Goal: Task Accomplishment & Management: Manage account settings

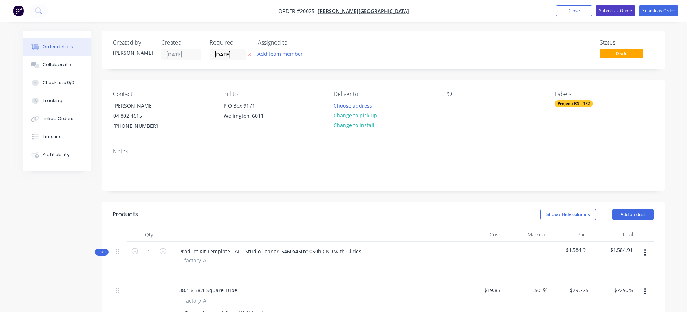
click at [616, 9] on button "Submit as Quote" at bounding box center [615, 10] width 40 height 11
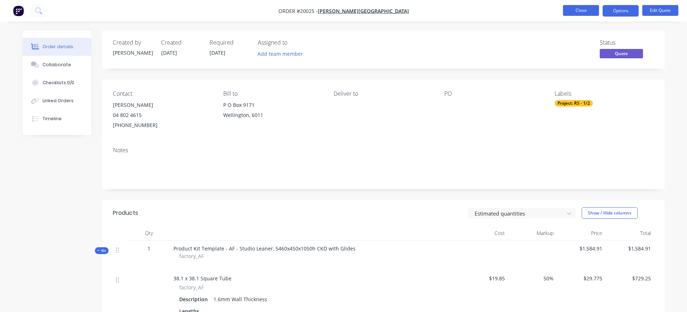
click at [574, 10] on button "Close" at bounding box center [581, 10] width 36 height 11
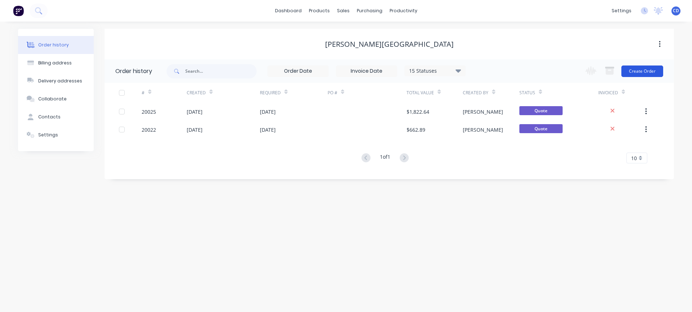
click at [641, 70] on button "Create Order" at bounding box center [642, 72] width 42 height 12
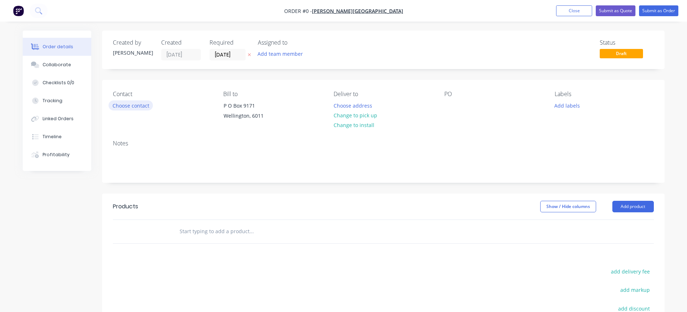
click at [141, 105] on button "Choose contact" at bounding box center [130, 106] width 44 height 10
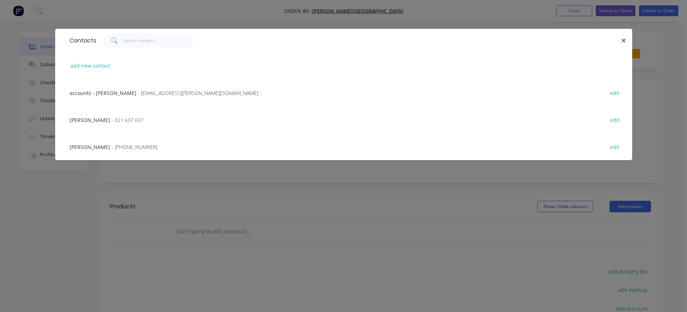
click at [88, 146] on span "[PERSON_NAME]" at bounding box center [90, 147] width 40 height 7
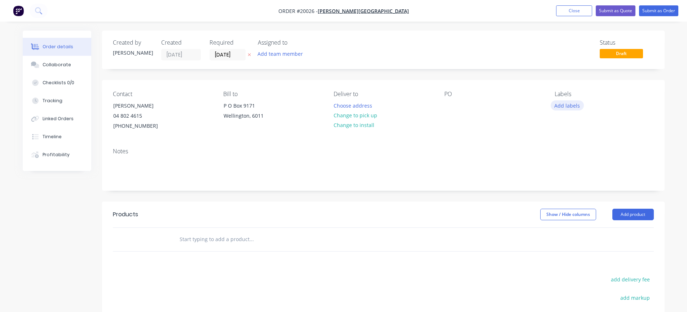
click at [574, 106] on button "Add labels" at bounding box center [566, 106] width 33 height 10
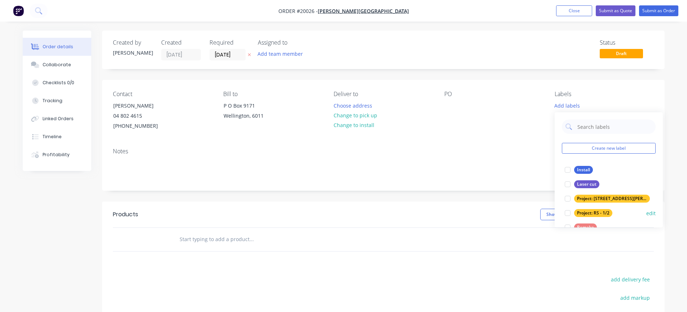
click at [600, 212] on div "Project: RS - 1/2" at bounding box center [593, 213] width 38 height 8
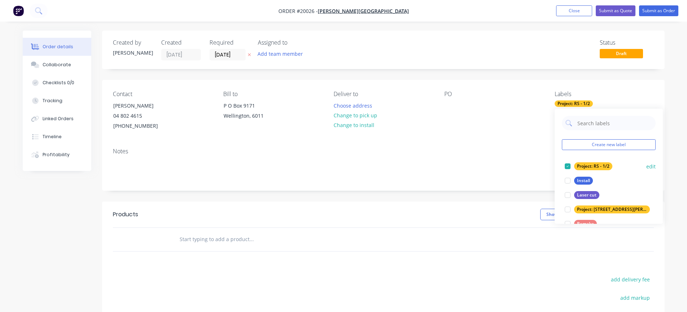
click at [647, 168] on button "edit" at bounding box center [650, 167] width 9 height 8
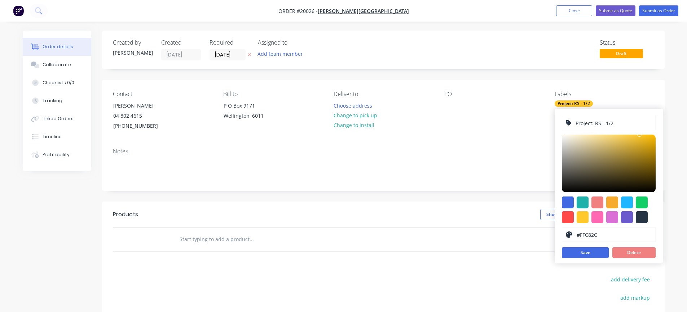
click at [607, 123] on input "Project: RS - 1/2" at bounding box center [612, 123] width 77 height 14
type input "Project: RS - 2/2"
click at [587, 254] on button "Save" at bounding box center [584, 253] width 47 height 11
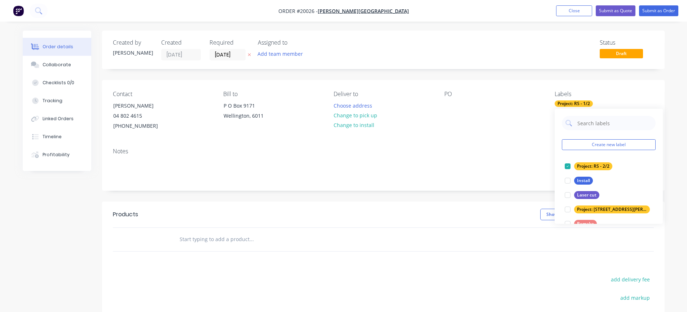
click at [485, 152] on div "Notes" at bounding box center [383, 151] width 541 height 7
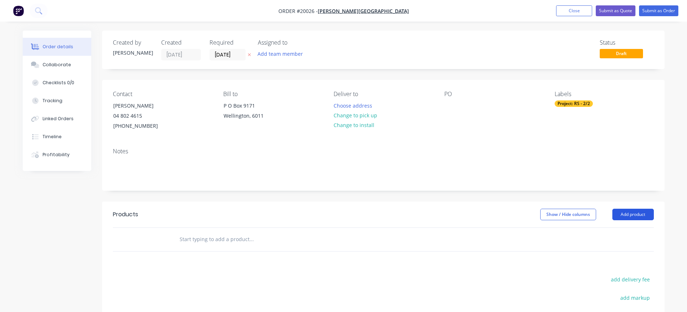
click at [633, 212] on button "Add product" at bounding box center [632, 215] width 41 height 12
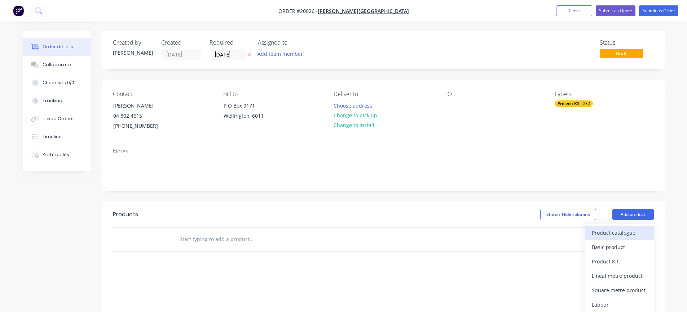
click at [617, 236] on div "Product catalogue" at bounding box center [618, 233] width 55 height 10
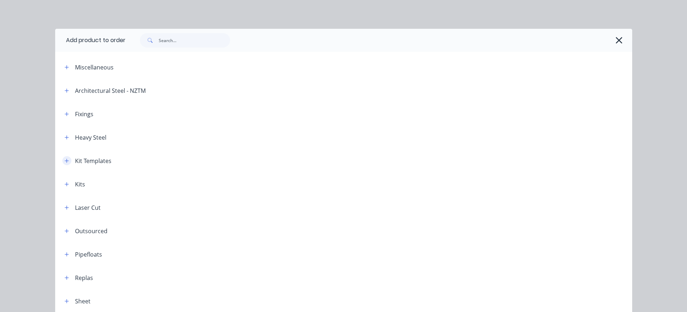
click at [65, 162] on icon "button" at bounding box center [67, 161] width 4 height 5
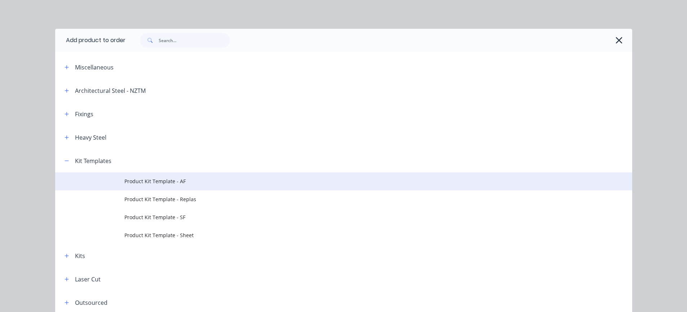
click at [139, 177] on td "Product Kit Template - AF" at bounding box center [377, 182] width 507 height 18
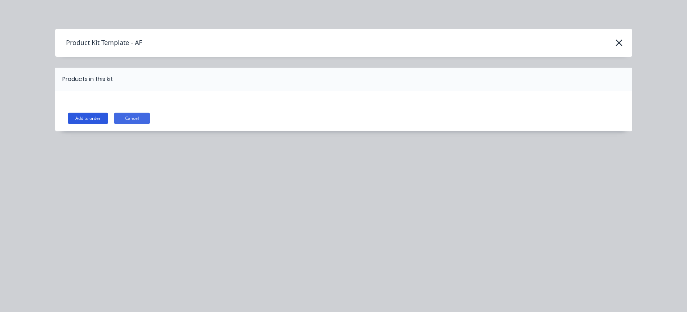
click at [94, 117] on button "Add to order" at bounding box center [88, 119] width 40 height 12
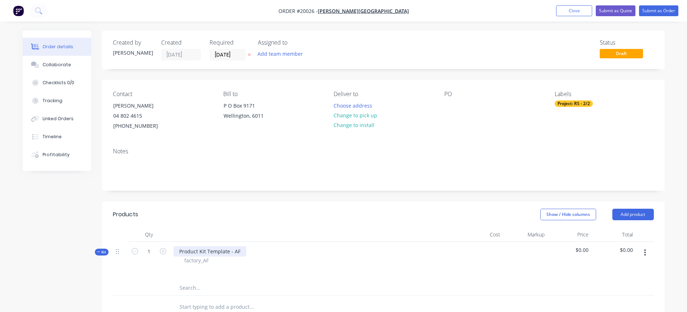
click at [240, 252] on div "Product Kit Template - AF" at bounding box center [209, 252] width 73 height 10
click at [223, 266] on div at bounding box center [314, 270] width 283 height 10
click at [645, 254] on icon "button" at bounding box center [645, 253] width 2 height 8
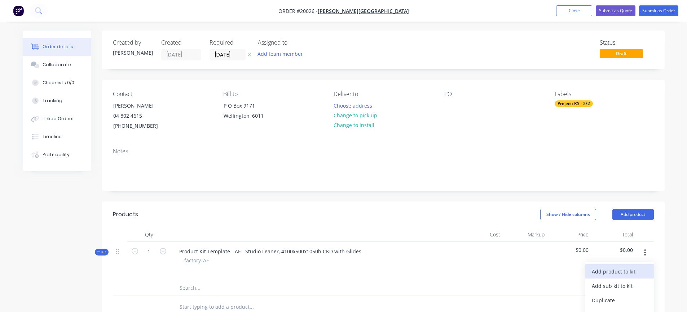
click at [627, 274] on div "Add product to kit" at bounding box center [618, 272] width 55 height 10
click at [615, 299] on div "Product catalogue" at bounding box center [618, 301] width 55 height 10
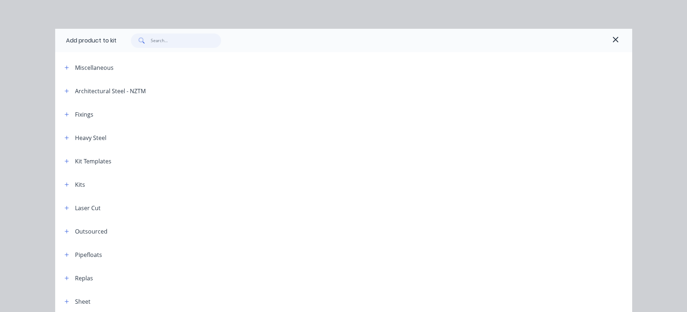
click at [152, 42] on input "text" at bounding box center [186, 41] width 70 height 14
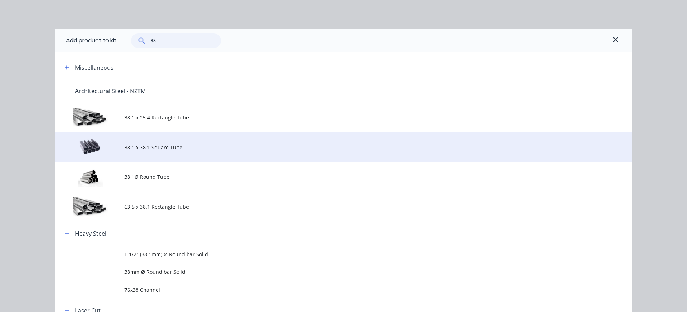
type input "38"
click at [155, 145] on span "38.1 x 38.1 Square Tube" at bounding box center [327, 148] width 406 height 8
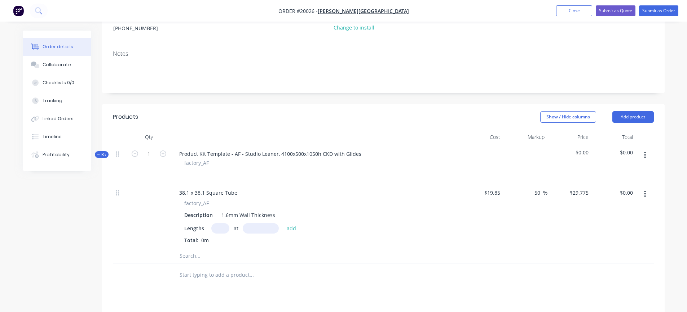
scroll to position [108, 0]
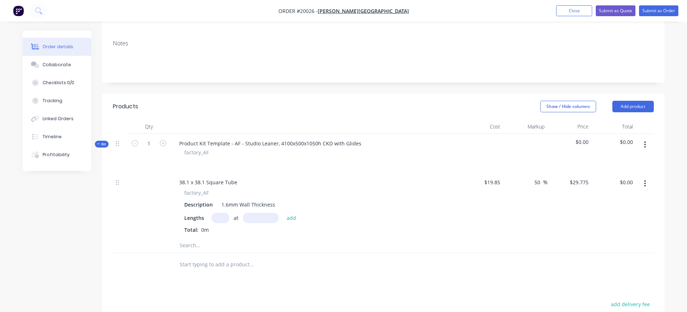
click at [223, 217] on input "text" at bounding box center [220, 218] width 18 height 10
type input "6"
type input "1035"
click at [283, 213] on button "add" at bounding box center [291, 218] width 17 height 10
type input "$184.90"
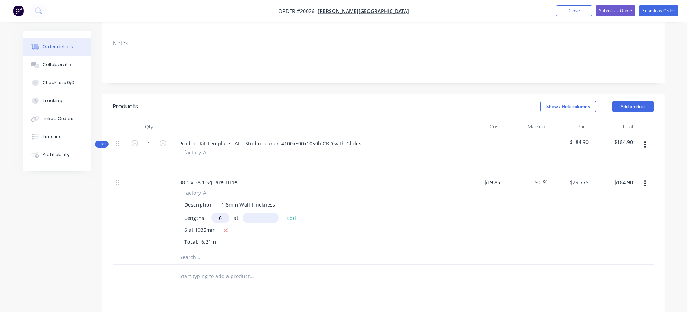
type input "6"
click at [254, 219] on input "text" at bounding box center [261, 218] width 36 height 10
type input "1993mm"
click at [294, 219] on button "add" at bounding box center [291, 218] width 17 height 10
type input "$540.95"
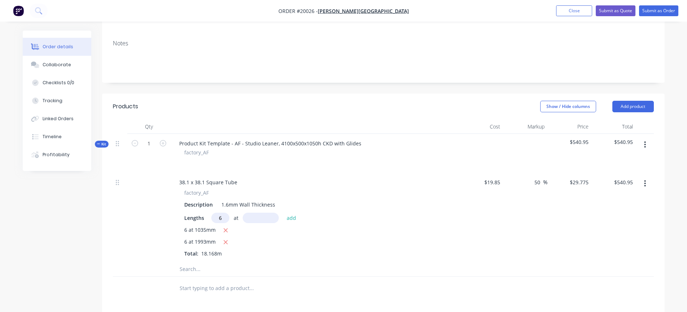
type input "6"
click at [248, 219] on input "text" at bounding box center [261, 218] width 36 height 10
type input "424mm"
click at [294, 219] on button "add" at bounding box center [291, 218] width 17 height 10
type input "$616.70"
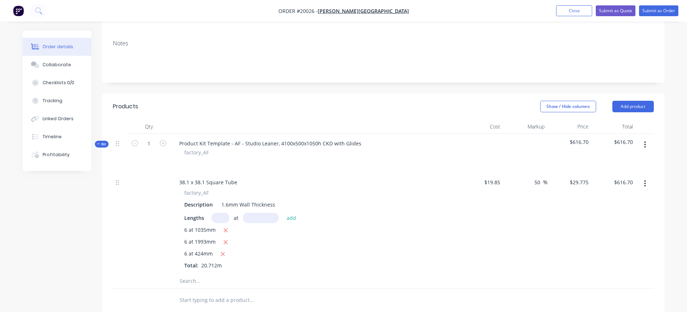
scroll to position [144, 0]
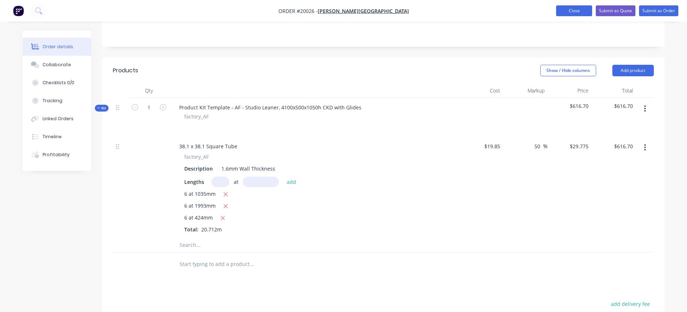
click at [569, 9] on button "Close" at bounding box center [574, 10] width 36 height 11
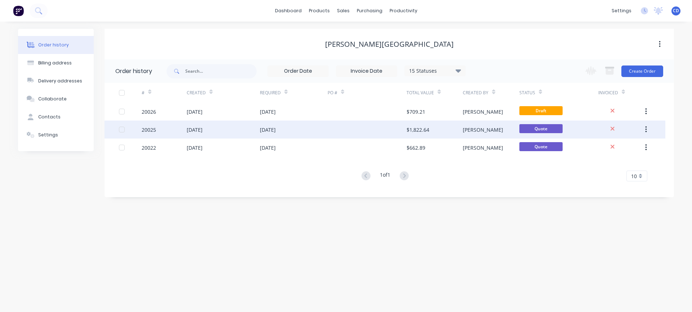
click at [145, 129] on div "20025" at bounding box center [149, 130] width 14 height 8
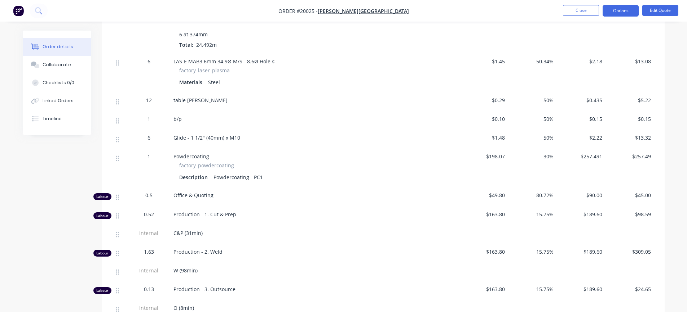
scroll to position [324, 0]
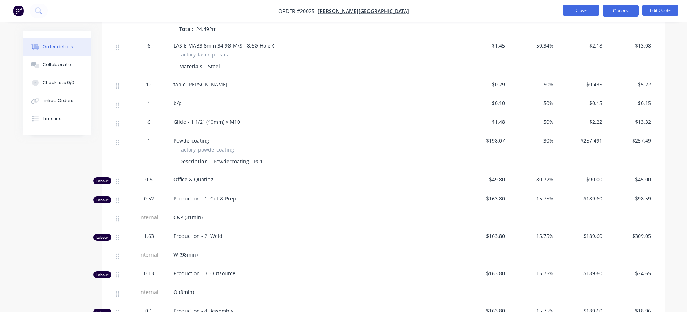
click at [583, 11] on button "Close" at bounding box center [581, 10] width 36 height 11
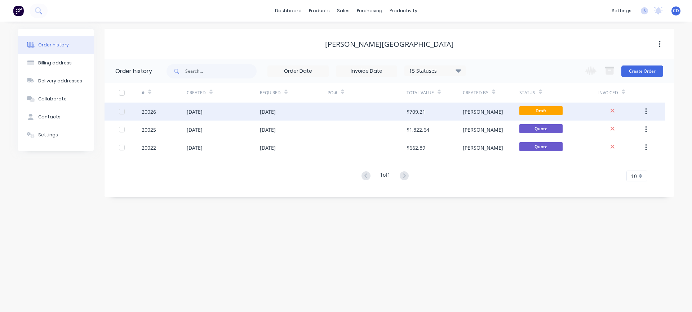
click at [149, 112] on div "20026" at bounding box center [149, 112] width 14 height 8
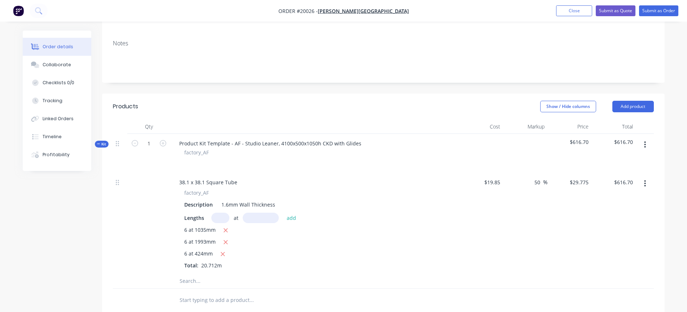
scroll to position [144, 0]
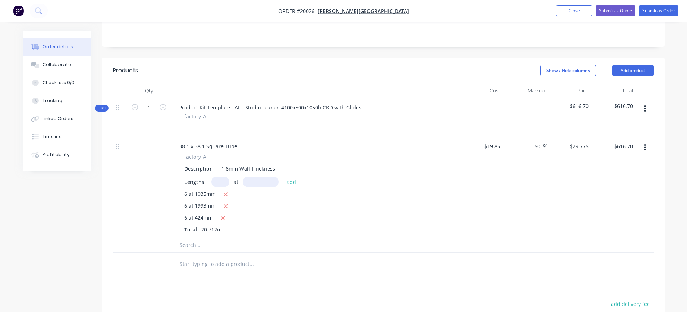
click at [644, 108] on icon "button" at bounding box center [645, 109] width 2 height 8
click at [626, 126] on div "Add product to kit" at bounding box center [618, 128] width 55 height 10
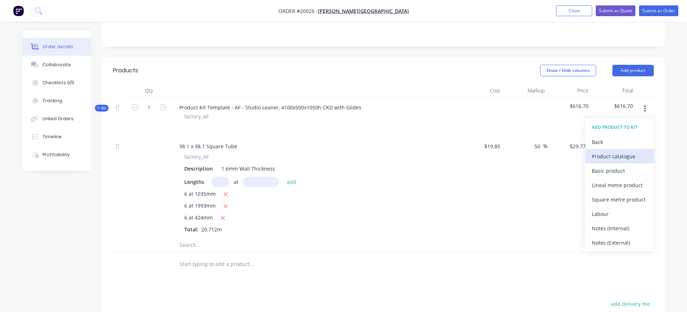
click at [612, 157] on div "Product catalogue" at bounding box center [618, 156] width 55 height 10
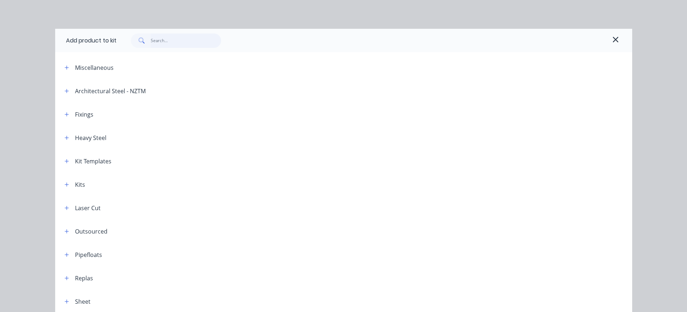
click at [157, 41] on input "text" at bounding box center [186, 41] width 70 height 14
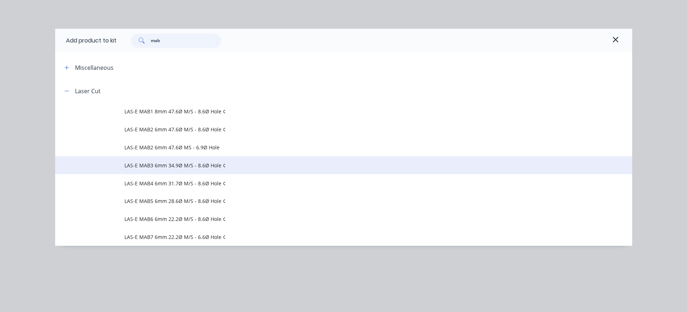
type input "mab"
click at [166, 164] on span "LAS-E MAB3 6mm 34.9Ø M/S - 8.6Ø Hole ¢" at bounding box center [327, 166] width 406 height 8
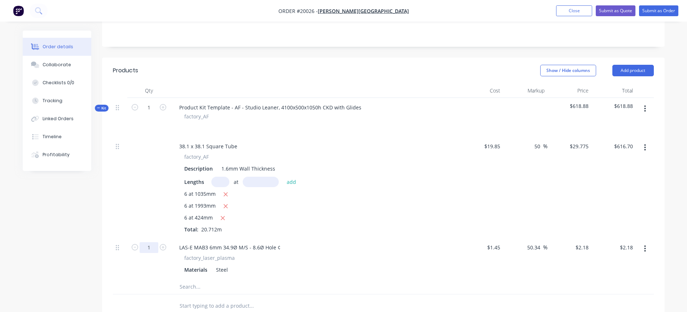
click at [154, 249] on input "1" at bounding box center [148, 248] width 19 height 11
type input "6"
type input "$13.08"
click at [333, 270] on div "Materials Steel" at bounding box center [313, 270] width 264 height 10
click at [644, 108] on icon "button" at bounding box center [644, 109] width 1 height 6
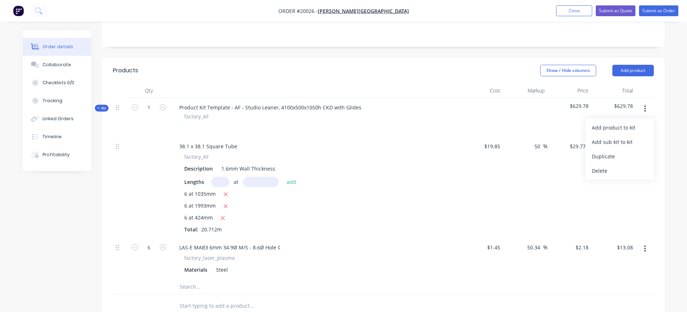
click at [644, 108] on icon "button" at bounding box center [644, 109] width 1 height 6
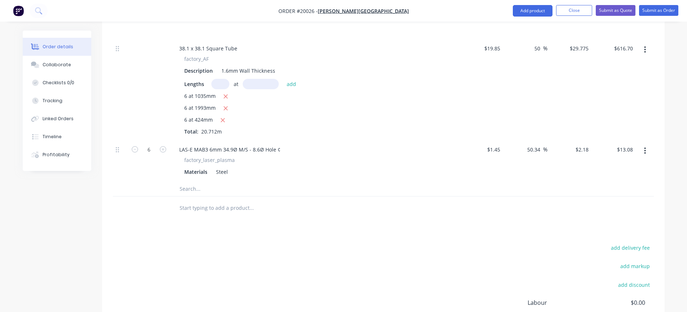
scroll to position [252, 0]
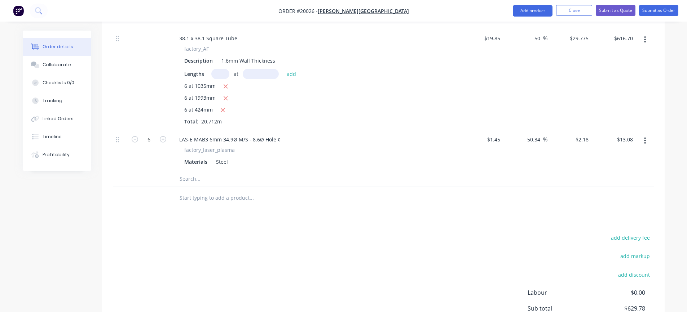
click at [194, 178] on input "text" at bounding box center [251, 179] width 144 height 14
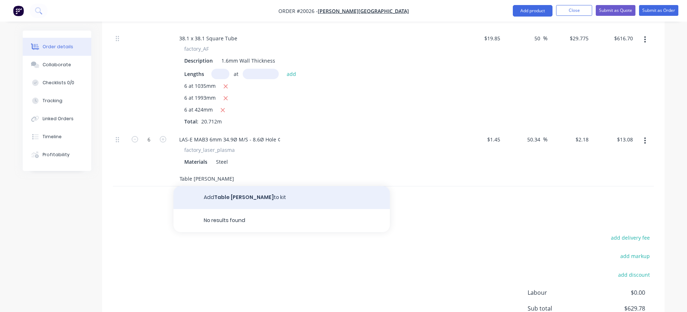
type input "Table [PERSON_NAME]"
click at [225, 195] on button "Add Table [PERSON_NAME] to kit" at bounding box center [281, 197] width 216 height 23
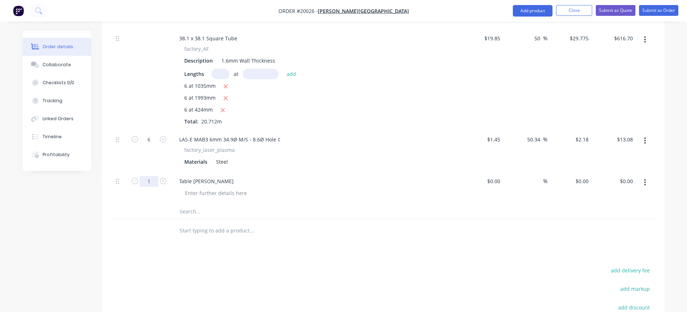
click at [152, 179] on input "1" at bounding box center [148, 181] width 19 height 11
type input "12"
click at [492, 182] on div at bounding box center [497, 181] width 11 height 10
type input "$0.29"
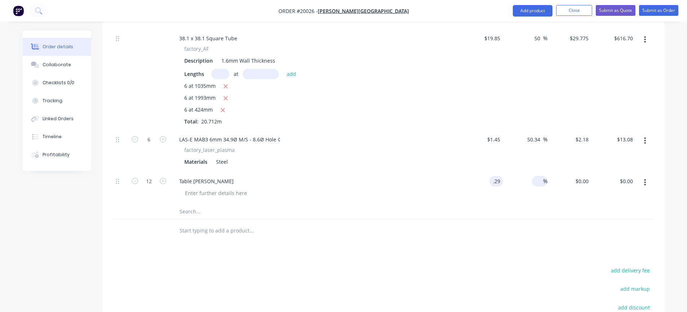
type input "$3.48"
click at [537, 179] on input at bounding box center [538, 181] width 8 height 10
type input "50"
type input "$0.435"
type input "$5.22"
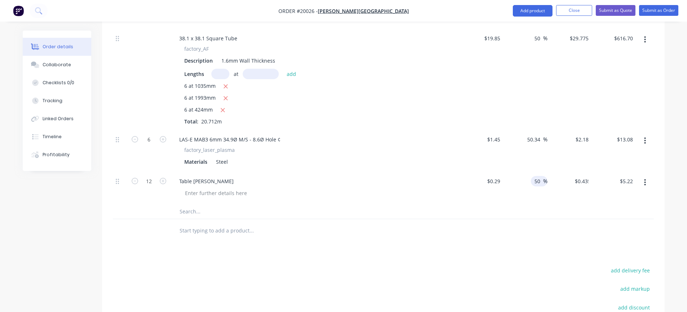
click at [279, 193] on div at bounding box center [317, 193] width 277 height 10
click at [190, 213] on input "text" at bounding box center [251, 212] width 144 height 14
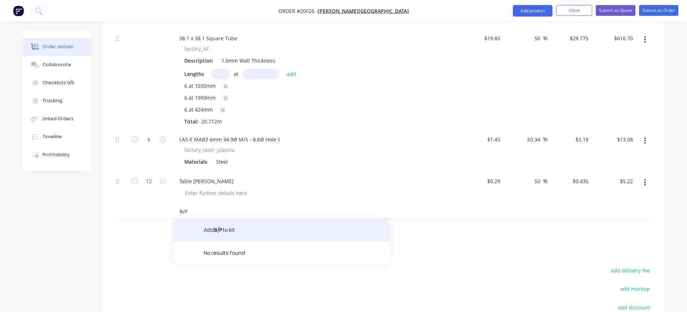
type input "B/P"
click at [223, 232] on button "Add B/P to kit" at bounding box center [281, 230] width 216 height 23
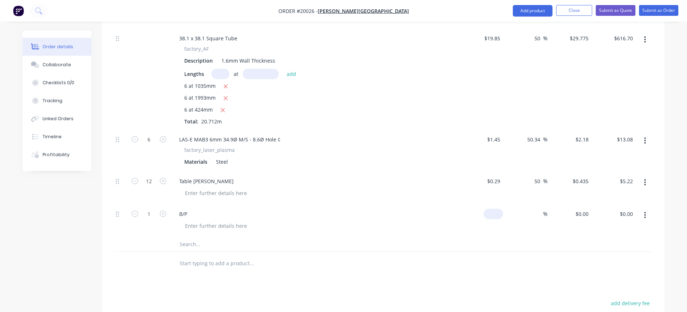
click at [499, 212] on input at bounding box center [494, 214] width 17 height 10
type input "$0.10"
click at [541, 215] on input at bounding box center [538, 214] width 8 height 10
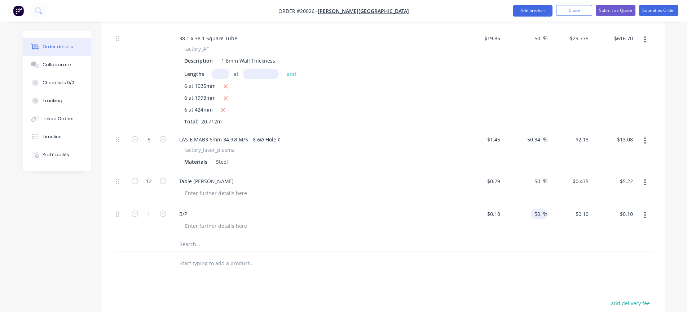
type input "50"
type input "$0.15"
click at [511, 236] on div "50 50 %" at bounding box center [525, 221] width 44 height 33
click at [578, 8] on button "Close" at bounding box center [574, 10] width 36 height 11
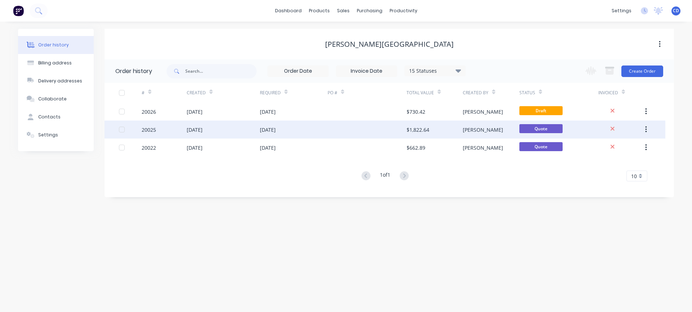
click at [148, 129] on div "20025" at bounding box center [149, 130] width 14 height 8
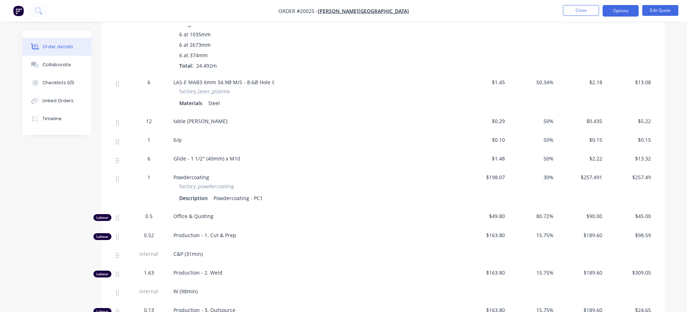
scroll to position [288, 0]
click at [148, 138] on span "1" at bounding box center [148, 140] width 3 height 8
click at [672, 11] on button "Edit Quote" at bounding box center [660, 10] width 36 height 11
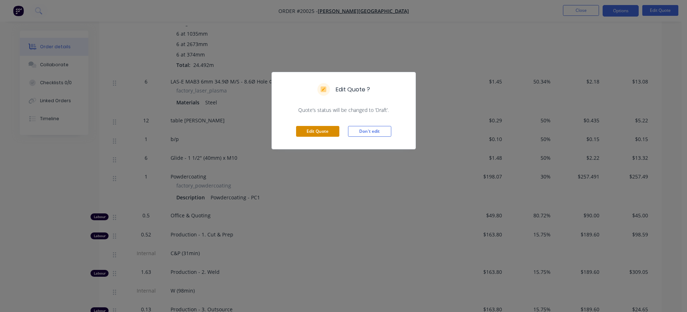
click at [322, 131] on button "Edit Quote" at bounding box center [317, 131] width 43 height 11
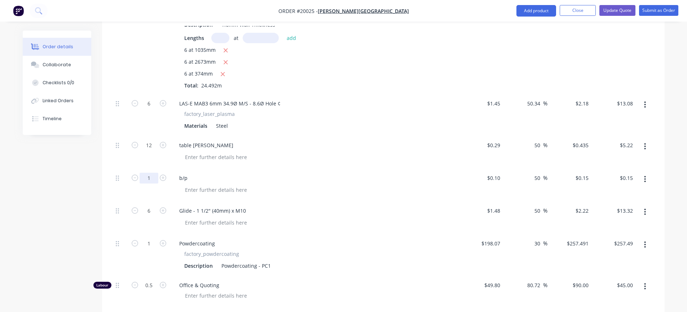
click at [149, 178] on input "1" at bounding box center [148, 178] width 19 height 11
type input "143"
type input "$21.45"
click at [305, 181] on div "b/p" at bounding box center [314, 178] width 283 height 10
click at [155, 179] on input "143" at bounding box center [148, 178] width 19 height 11
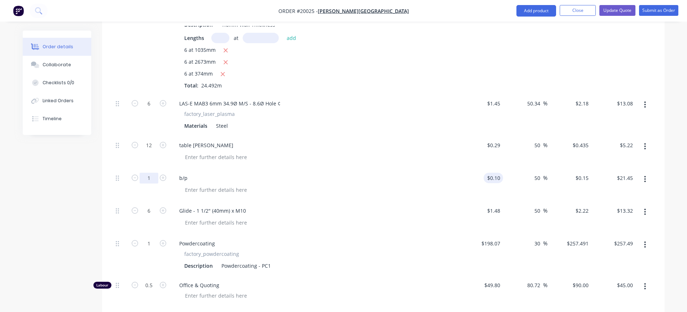
type input "1"
type input "0.1"
type input "$0.15"
click at [501, 177] on input "0.1" at bounding box center [494, 178] width 17 height 10
type input "$15.00"
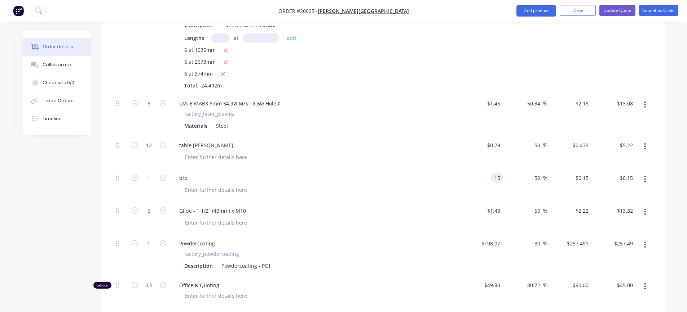
type input "$22.50"
click at [490, 191] on div "$15.00 $15.00" at bounding box center [481, 185] width 44 height 33
click at [604, 9] on button "Update Quote" at bounding box center [617, 10] width 36 height 11
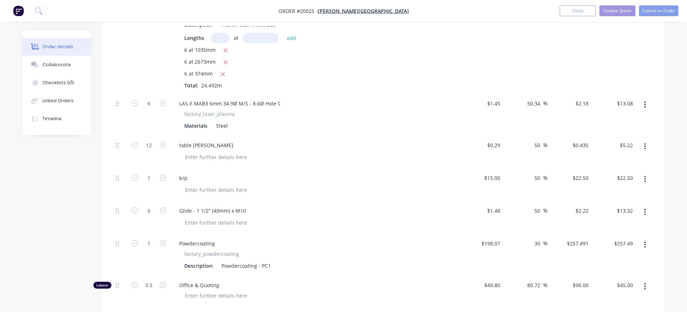
scroll to position [0, 0]
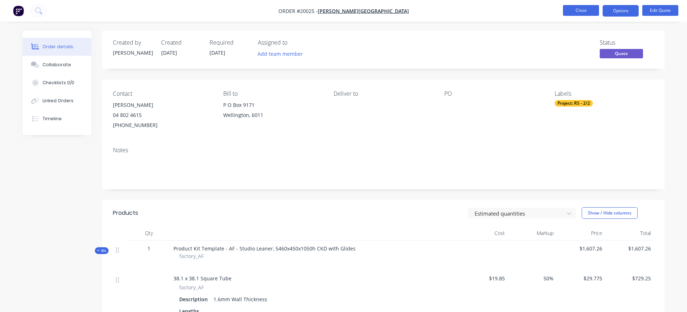
click at [579, 10] on button "Close" at bounding box center [581, 10] width 36 height 11
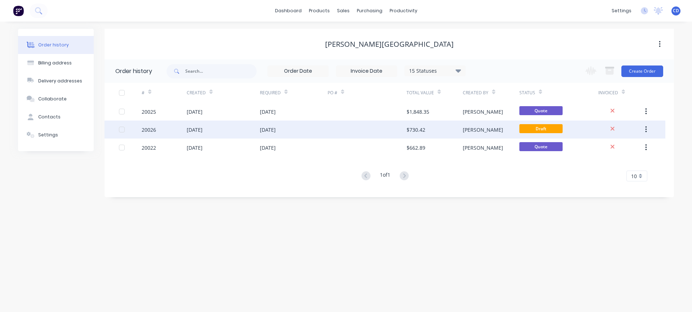
click at [147, 129] on div "20026" at bounding box center [149, 130] width 14 height 8
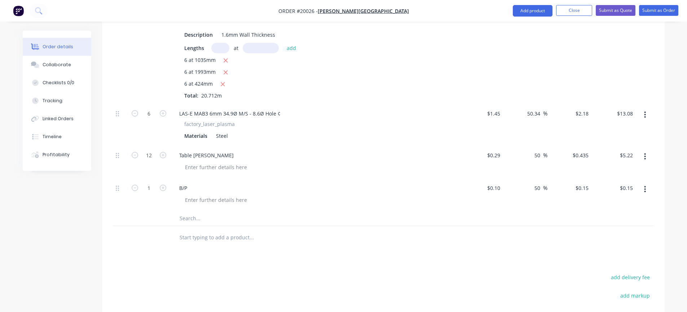
scroll to position [288, 0]
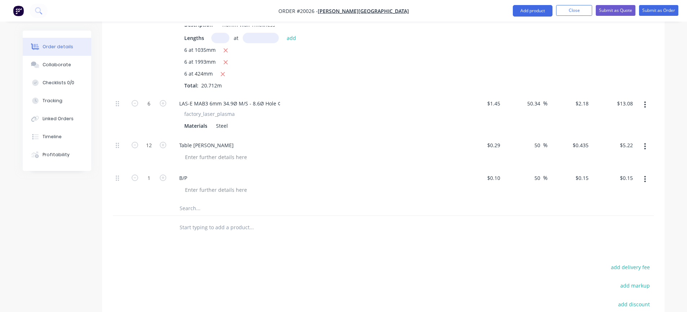
click at [190, 210] on input "text" at bounding box center [251, 208] width 144 height 14
type input "B"
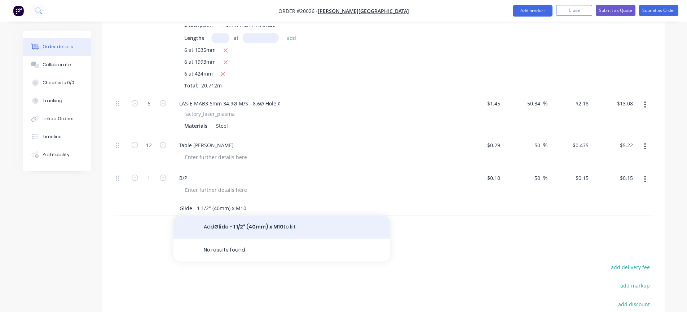
type input "Glide - 1 1/2" (40mm) x M10"
click at [242, 227] on button "Add Glide - 1 1/2" (40mm) x M10 to kit" at bounding box center [281, 227] width 216 height 23
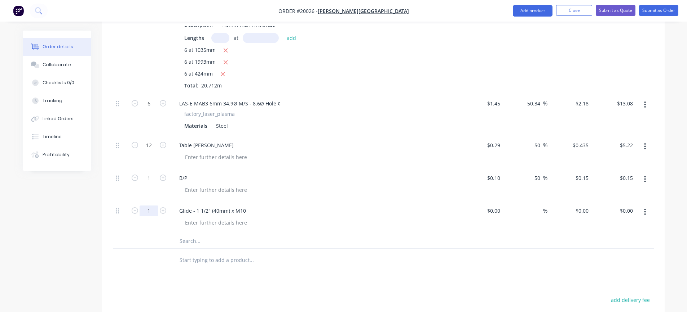
click at [154, 211] on input "1" at bounding box center [148, 211] width 19 height 11
type input "6"
click at [496, 211] on input at bounding box center [498, 211] width 8 height 10
type input "$1.48"
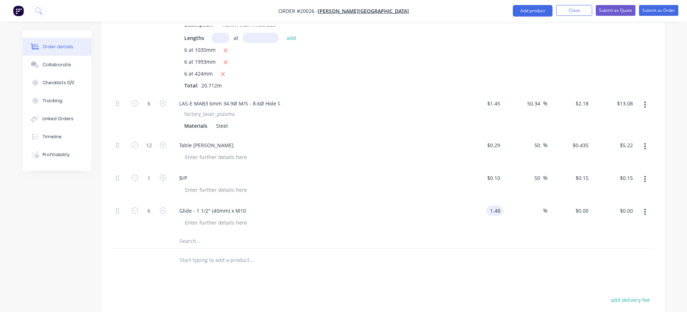
type input "$8.88"
type input "50"
type input "$2.22"
type input "$13.32"
click at [307, 219] on div at bounding box center [317, 223] width 277 height 10
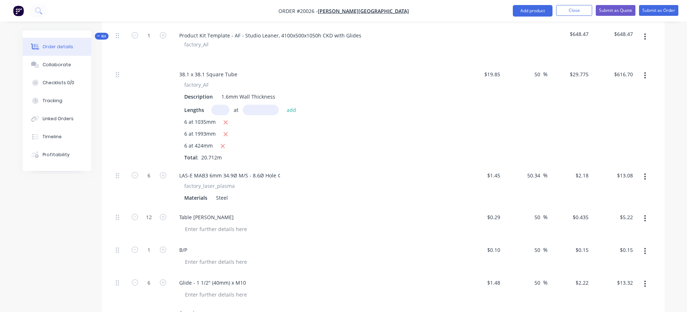
scroll to position [180, 0]
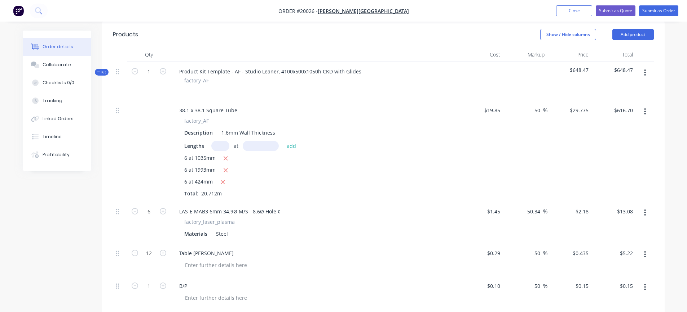
click at [644, 70] on icon "button" at bounding box center [644, 73] width 1 height 6
click at [632, 88] on div "Add product to kit" at bounding box center [618, 91] width 55 height 10
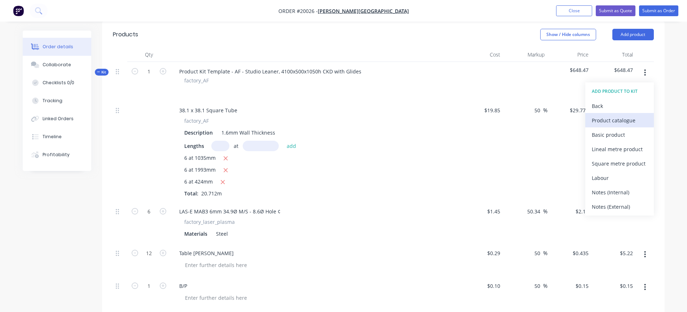
click at [600, 119] on div "Product catalogue" at bounding box center [618, 120] width 55 height 10
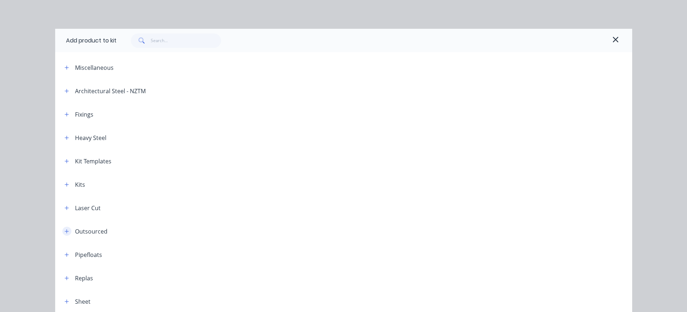
click at [65, 229] on icon "button" at bounding box center [67, 231] width 4 height 5
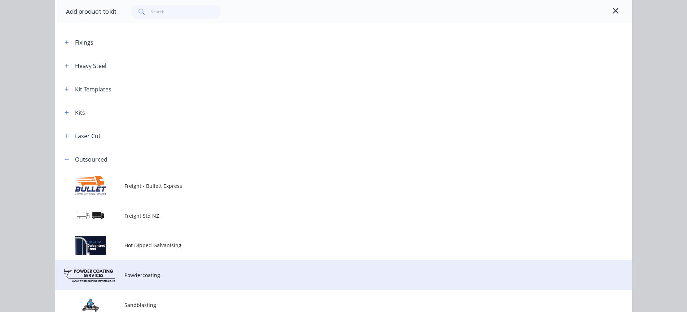
click at [140, 278] on span "Powdercoating" at bounding box center [327, 276] width 406 height 8
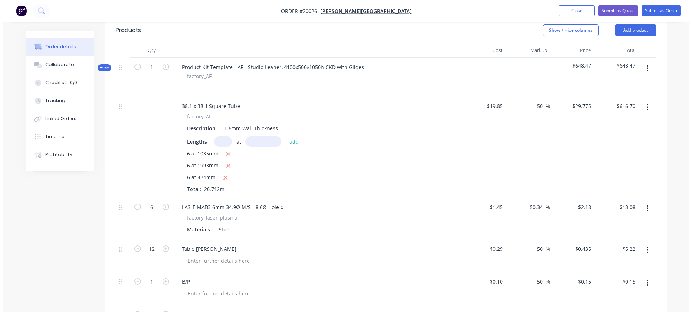
scroll to position [180, 0]
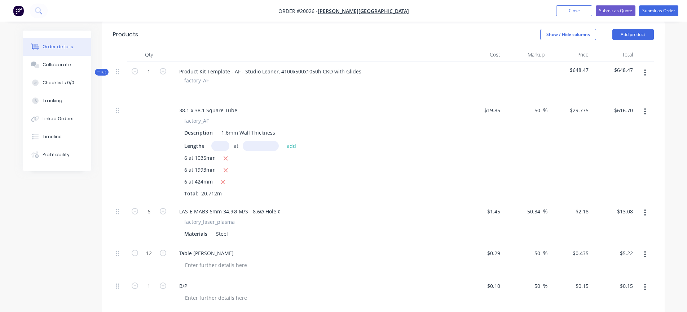
click at [643, 75] on button "button" at bounding box center [644, 72] width 17 height 13
click at [628, 88] on div "Add product to kit" at bounding box center [618, 91] width 55 height 10
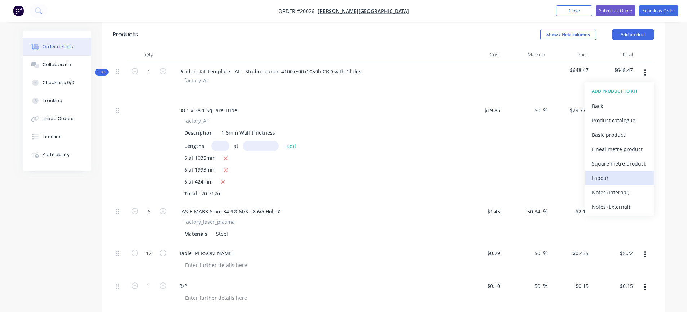
click at [598, 174] on div "Labour" at bounding box center [618, 178] width 55 height 10
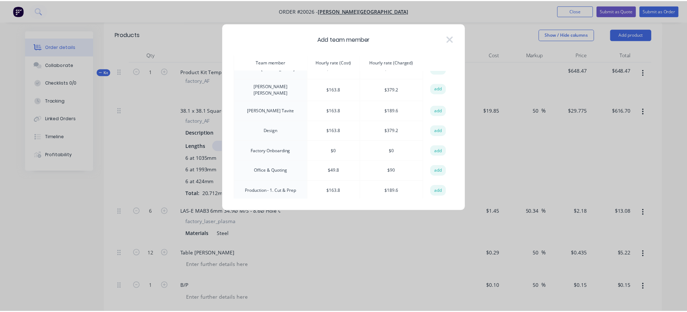
scroll to position [72, 0]
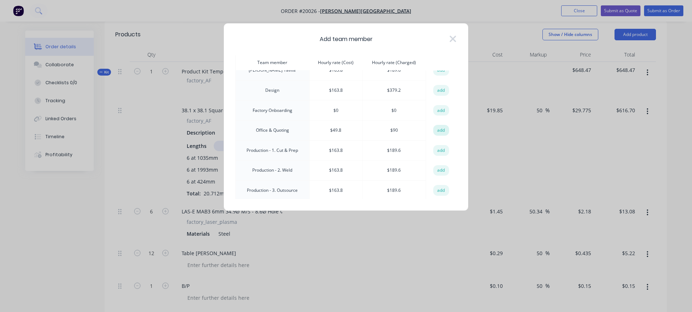
click at [436, 128] on button "add" at bounding box center [441, 130] width 16 height 11
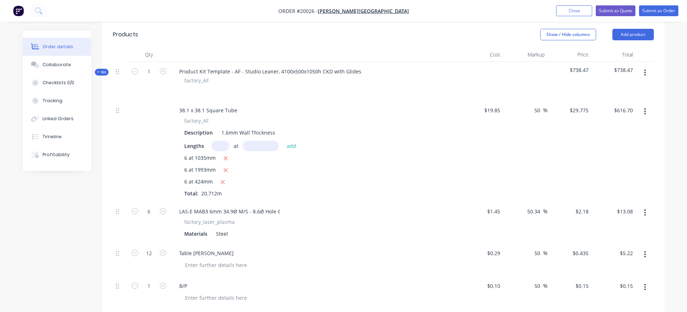
click at [644, 70] on icon "button" at bounding box center [644, 73] width 1 height 6
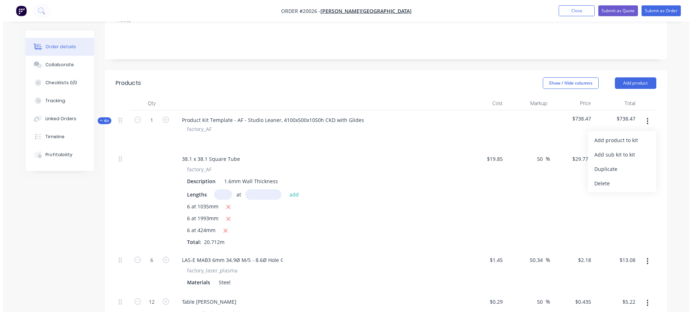
scroll to position [144, 0]
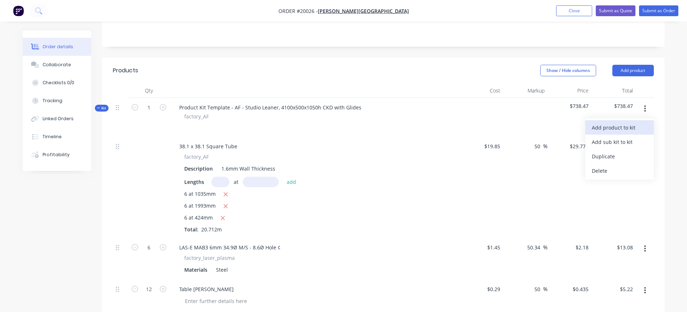
click at [621, 128] on div "Add product to kit" at bounding box center [618, 128] width 55 height 10
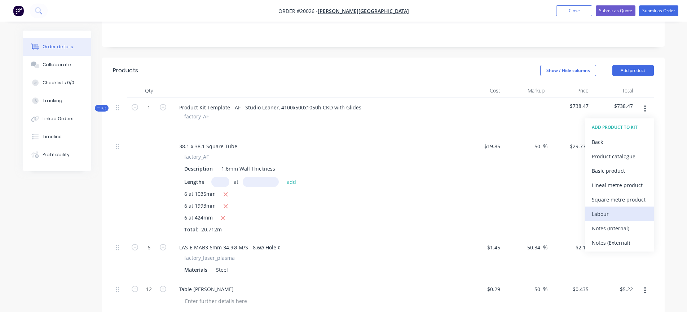
click at [607, 214] on div "Labour" at bounding box center [618, 214] width 55 height 10
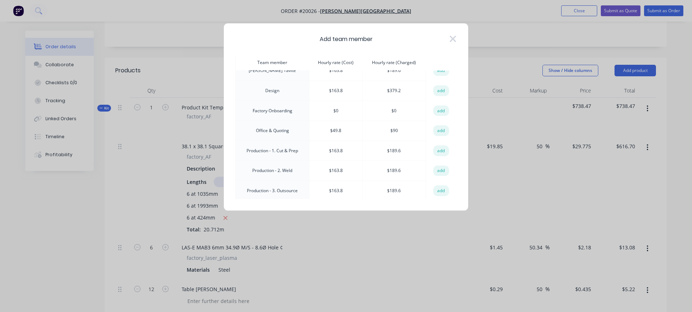
scroll to position [72, 0]
click at [440, 145] on button "add" at bounding box center [441, 150] width 16 height 11
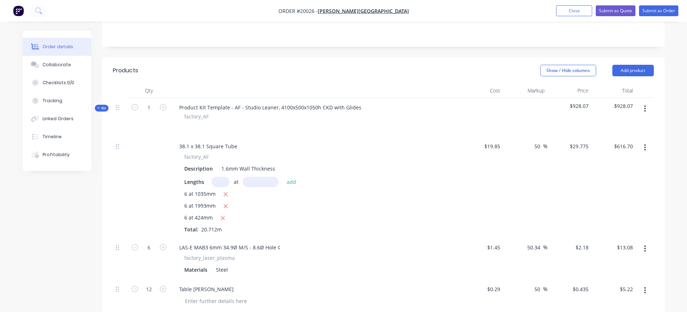
click at [643, 107] on button "button" at bounding box center [644, 108] width 17 height 13
click at [627, 129] on div "Add product to kit" at bounding box center [618, 128] width 55 height 10
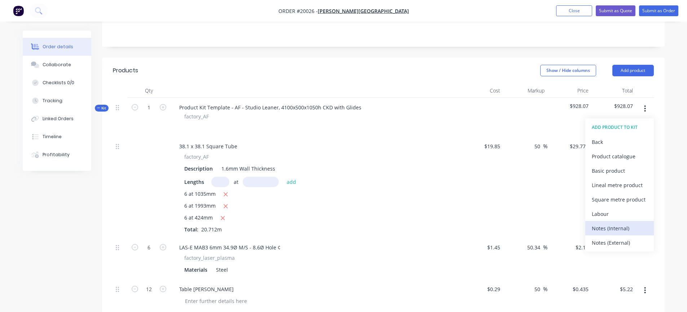
click at [608, 224] on div "Notes (Internal)" at bounding box center [618, 228] width 55 height 10
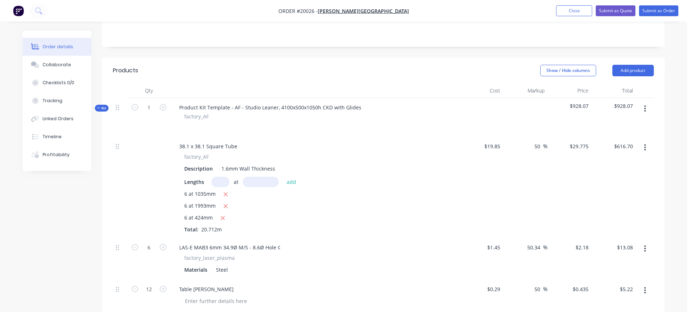
click at [644, 108] on icon "button" at bounding box center [644, 109] width 1 height 6
click at [608, 130] on div "Add product to kit" at bounding box center [618, 128] width 55 height 10
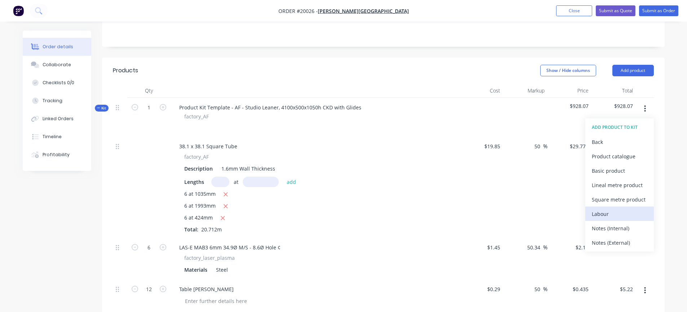
click at [603, 209] on div "Labour" at bounding box center [618, 214] width 55 height 10
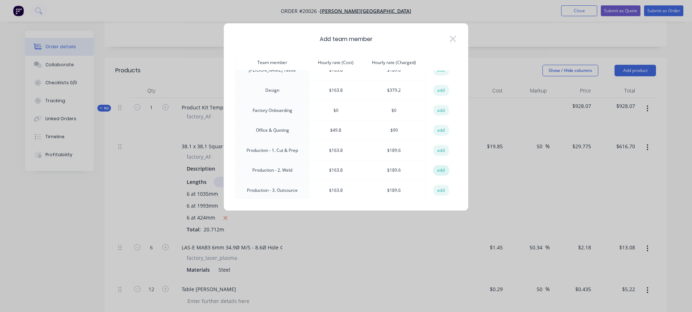
click at [438, 168] on button "add" at bounding box center [441, 170] width 16 height 11
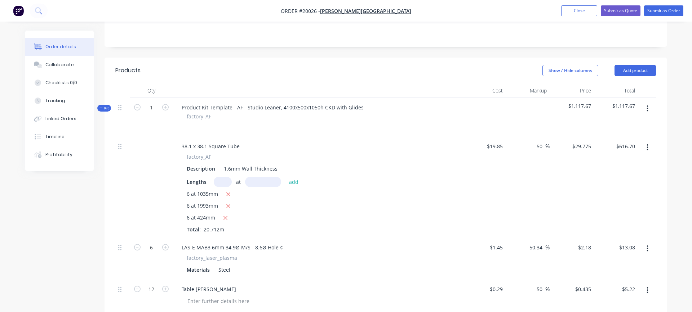
type input "$163.80"
type input "15.75"
type input "$189.60"
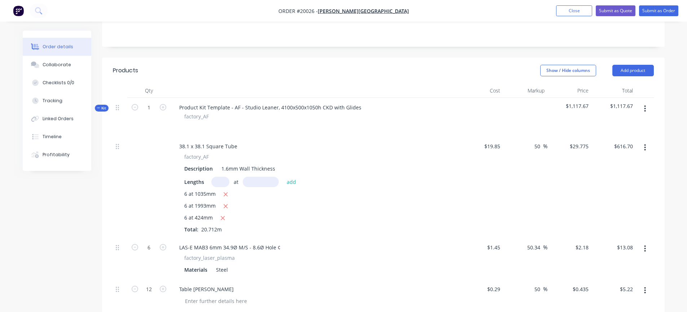
click at [647, 107] on button "button" at bounding box center [644, 108] width 17 height 13
click at [609, 129] on div "Add product to kit" at bounding box center [618, 128] width 55 height 10
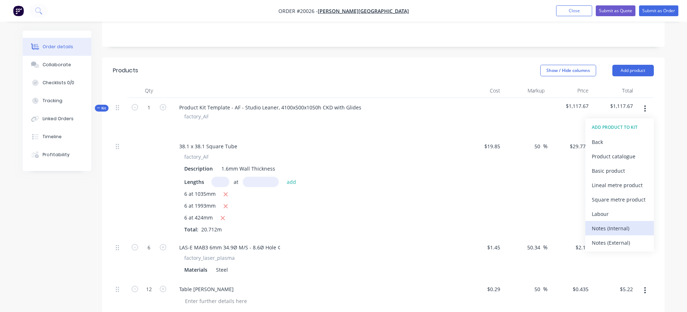
click at [601, 226] on div "Notes (Internal)" at bounding box center [618, 228] width 55 height 10
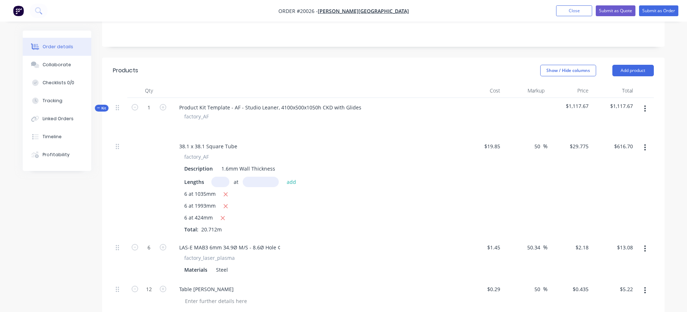
click at [644, 108] on icon "button" at bounding box center [644, 109] width 1 height 6
click at [618, 129] on div "Add product to kit" at bounding box center [618, 128] width 55 height 10
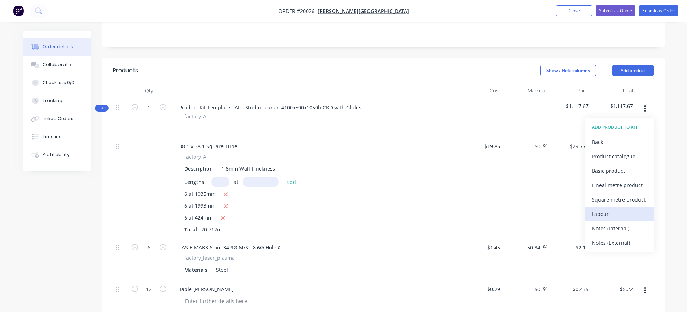
click at [599, 214] on div "Labour" at bounding box center [618, 214] width 55 height 10
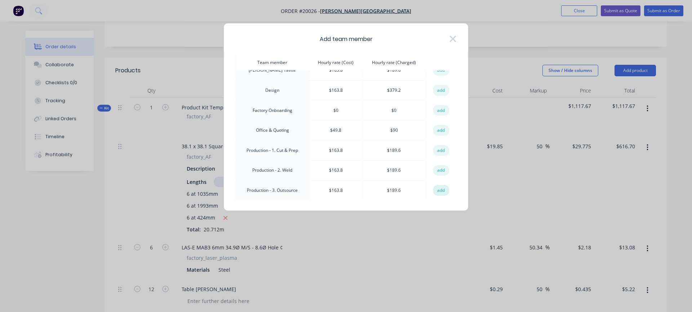
click at [436, 190] on button "add" at bounding box center [441, 190] width 16 height 11
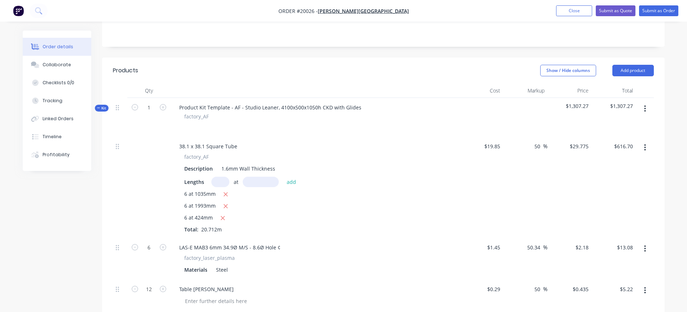
click at [645, 110] on icon "button" at bounding box center [645, 109] width 2 height 8
click at [616, 129] on div "Add product to kit" at bounding box center [618, 128] width 55 height 10
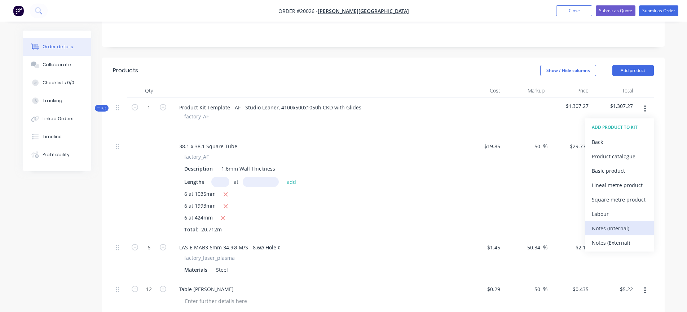
click at [608, 225] on div "Notes (Internal)" at bounding box center [618, 228] width 55 height 10
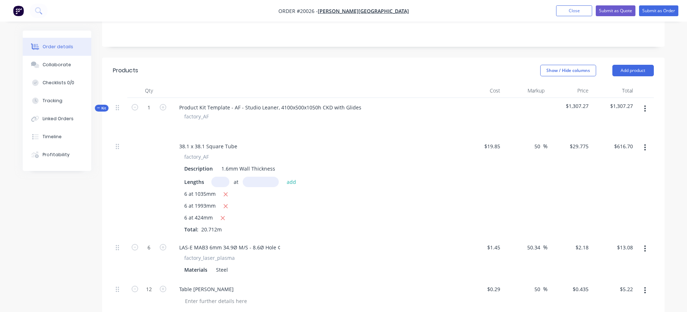
click at [645, 107] on icon "button" at bounding box center [644, 109] width 1 height 6
click at [628, 123] on div "Add product to kit" at bounding box center [618, 128] width 55 height 10
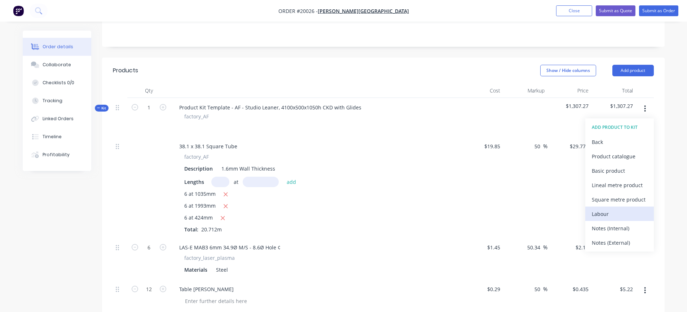
click at [600, 217] on div "Labour" at bounding box center [618, 214] width 55 height 10
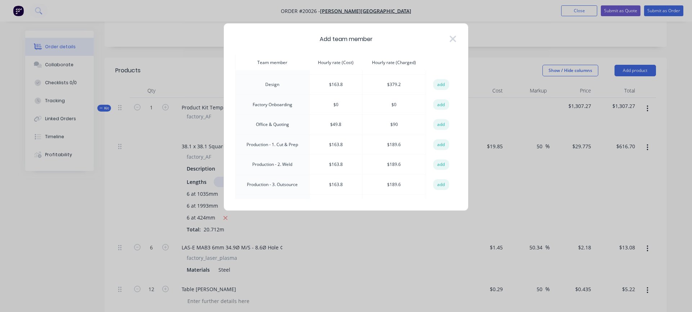
scroll to position [108, 0]
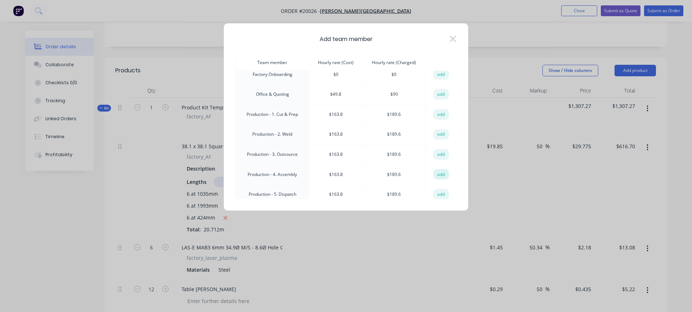
click at [435, 173] on button "add" at bounding box center [441, 174] width 16 height 11
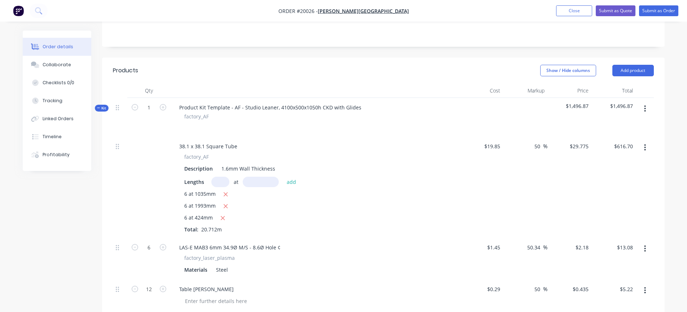
click at [644, 108] on icon "button" at bounding box center [645, 109] width 2 height 8
click at [632, 128] on div "Add product to kit" at bounding box center [618, 128] width 55 height 10
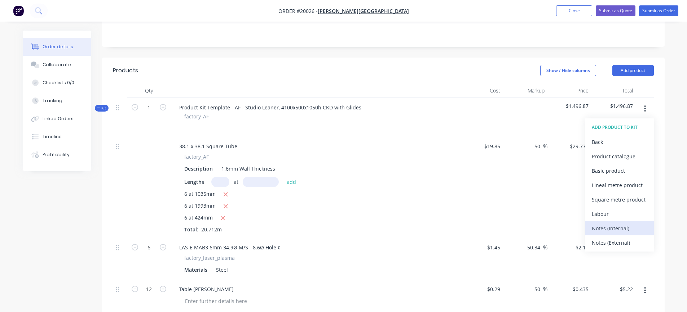
click at [603, 225] on div "Notes (Internal)" at bounding box center [618, 228] width 55 height 10
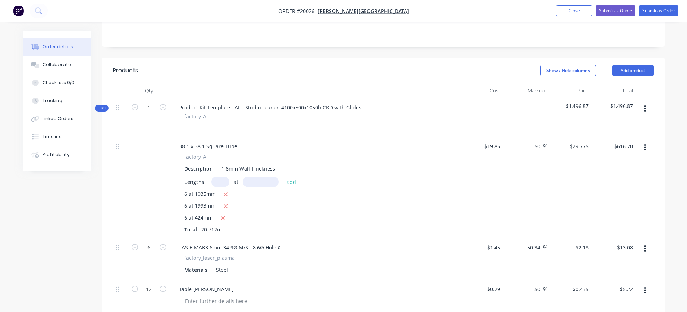
click at [642, 112] on button "button" at bounding box center [644, 108] width 17 height 13
click at [623, 127] on div "Add product to kit" at bounding box center [618, 128] width 55 height 10
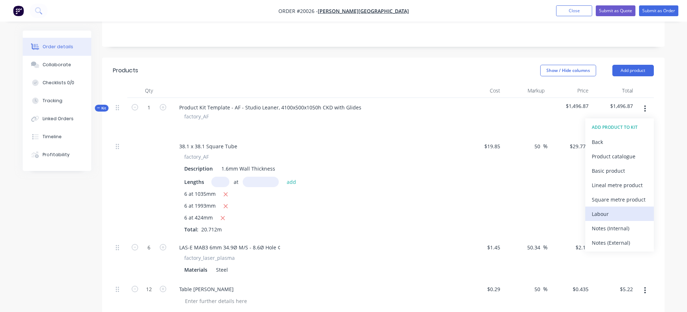
click at [595, 209] on div "Labour" at bounding box center [618, 214] width 55 height 10
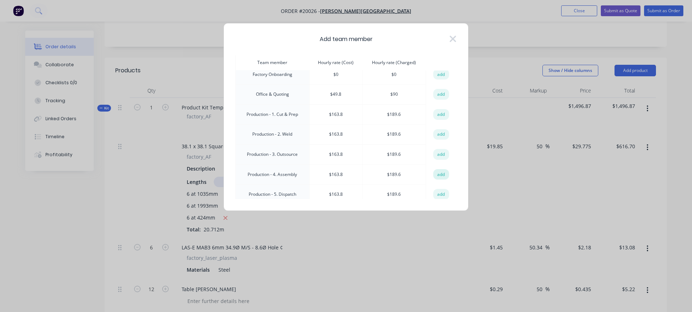
click at [443, 173] on button "add" at bounding box center [441, 174] width 16 height 11
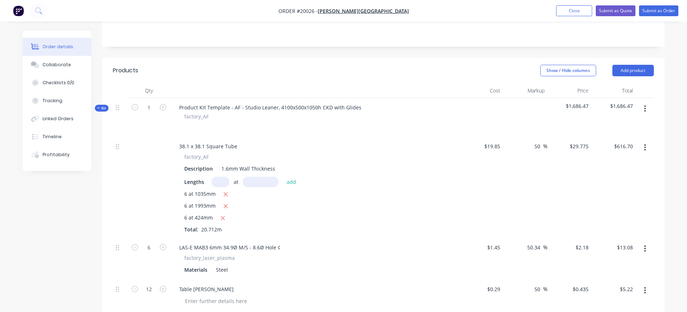
click at [646, 108] on button "button" at bounding box center [644, 108] width 17 height 13
click at [609, 128] on div "Add product to kit" at bounding box center [618, 128] width 55 height 10
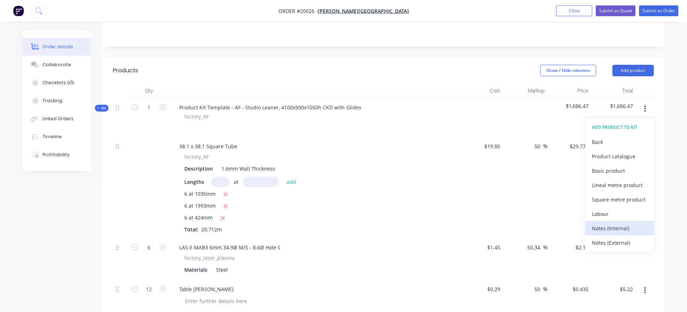
click at [605, 224] on div "Notes (Internal)" at bounding box center [618, 228] width 55 height 10
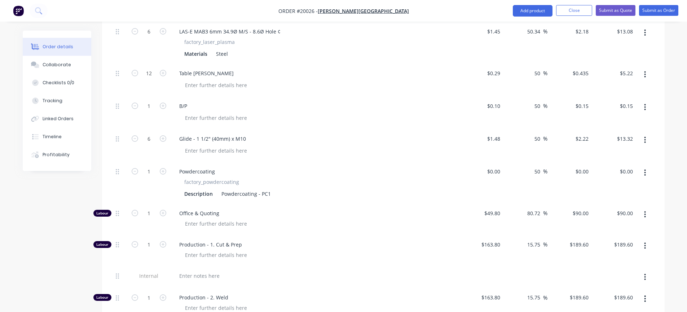
scroll to position [396, 0]
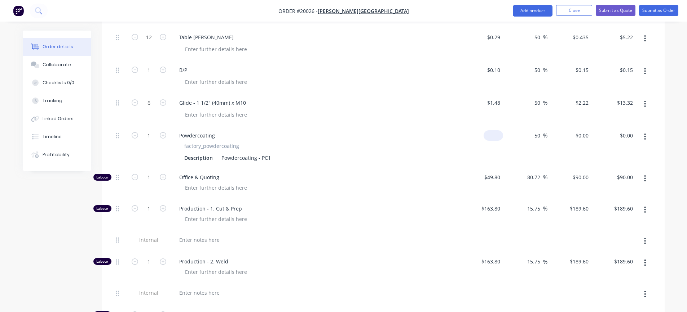
click at [499, 139] on input at bounding box center [494, 135] width 17 height 10
type input "$178.93"
type input "$268.395"
type input "$268.40"
click at [507, 159] on div "50 50 %" at bounding box center [525, 147] width 44 height 42
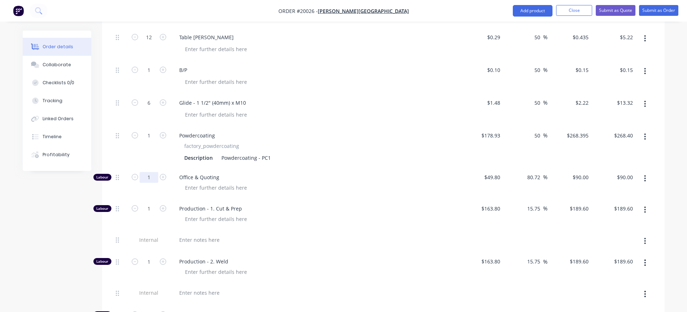
click at [153, 177] on input "1" at bounding box center [148, 177] width 19 height 11
type input "0.5"
type input "$45.00"
click at [285, 196] on div "Office & Quoting" at bounding box center [314, 183] width 288 height 31
click at [201, 242] on div at bounding box center [199, 240] width 52 height 10
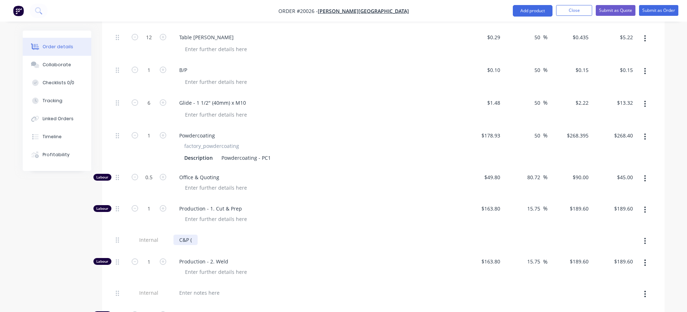
click at [192, 238] on div "C&P (" at bounding box center [185, 240] width 24 height 10
click at [195, 244] on div "C&P (" at bounding box center [185, 240] width 24 height 10
click at [149, 208] on input "1" at bounding box center [148, 209] width 19 height 11
type input "0.52"
type input "$98.59"
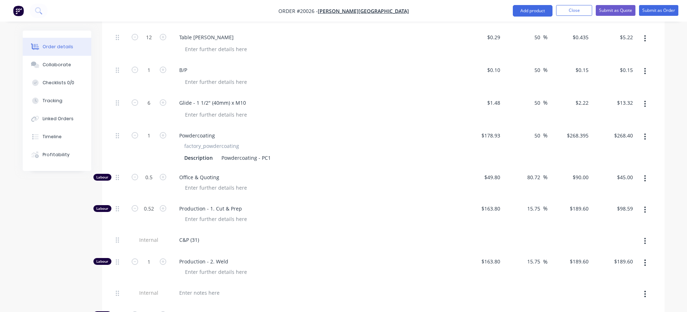
click at [224, 240] on div "C&P (31)" at bounding box center [314, 240] width 283 height 10
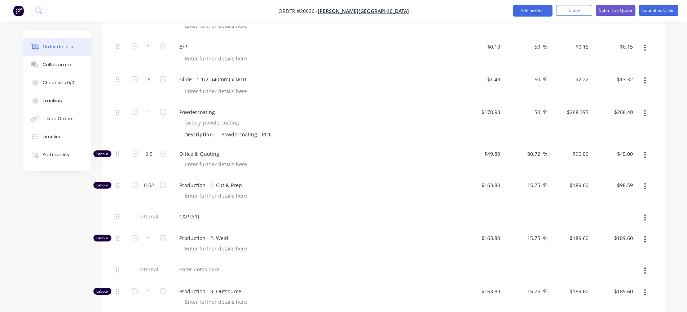
scroll to position [432, 0]
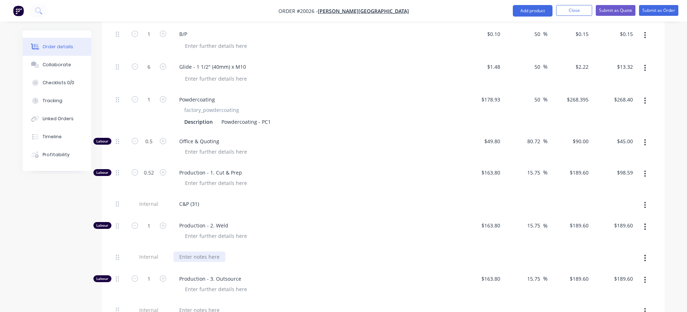
click at [211, 258] on div at bounding box center [199, 257] width 52 height 10
click at [153, 229] on input "1" at bounding box center [148, 226] width 19 height 11
type input "1.63"
type input "$309.05"
click at [211, 254] on div "W (98)" at bounding box center [314, 257] width 283 height 10
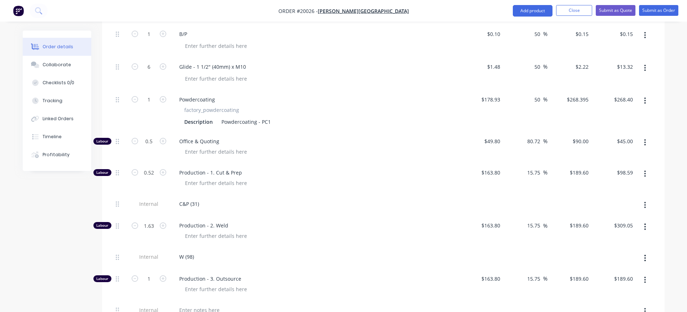
scroll to position [468, 0]
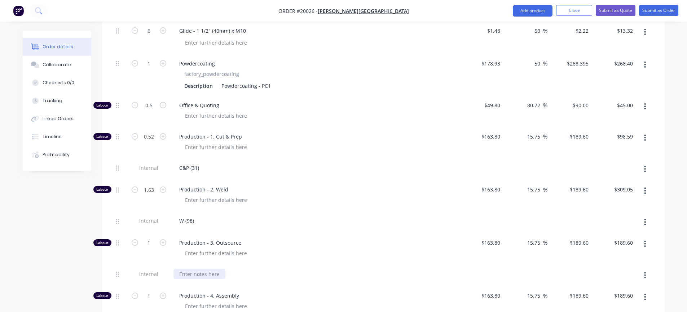
click at [204, 274] on div at bounding box center [199, 274] width 52 height 10
click at [153, 247] on input "1" at bounding box center [148, 243] width 19 height 11
type input "0.13"
type input "$24.65"
click at [212, 279] on div "O (8)" at bounding box center [314, 274] width 283 height 10
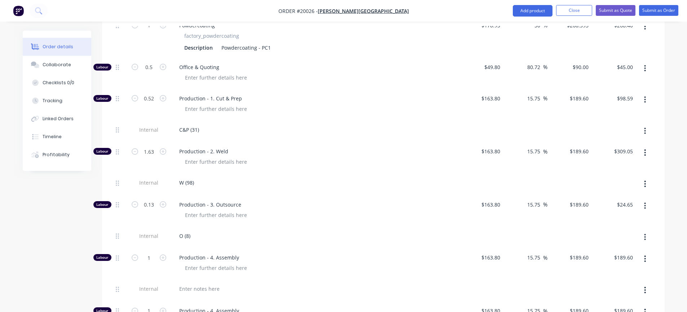
scroll to position [541, 0]
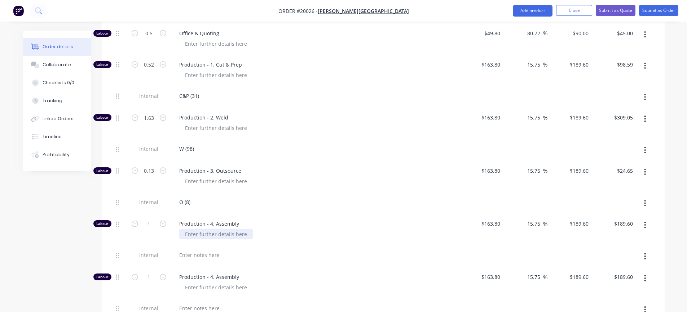
click at [222, 235] on div at bounding box center [216, 234] width 74 height 10
click at [150, 225] on input "1" at bounding box center [148, 224] width 19 height 11
type input "0.1"
type input "$18.96"
click at [279, 235] on div "A (6)" at bounding box center [317, 234] width 277 height 10
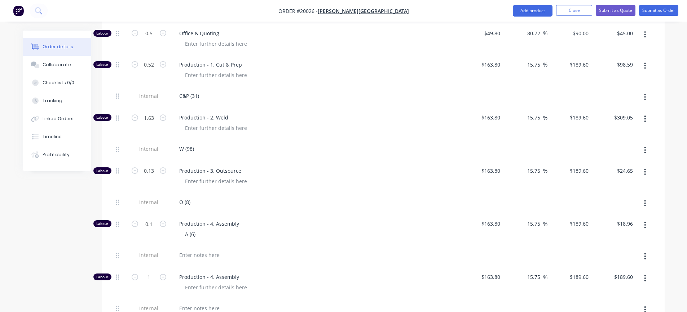
scroll to position [577, 0]
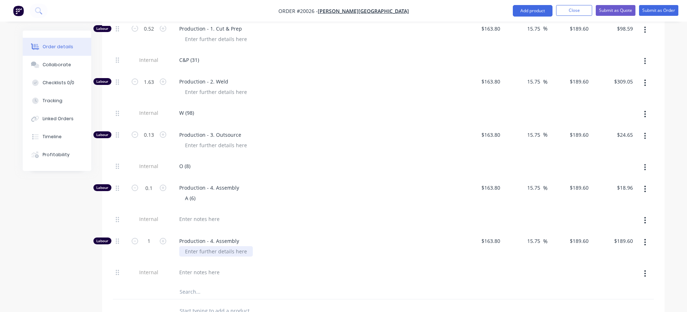
click at [229, 251] on div at bounding box center [216, 252] width 74 height 10
click at [215, 272] on div at bounding box center [199, 272] width 52 height 10
click at [155, 243] on input "1" at bounding box center [148, 241] width 19 height 11
type input "0.37"
type input "$70.15"
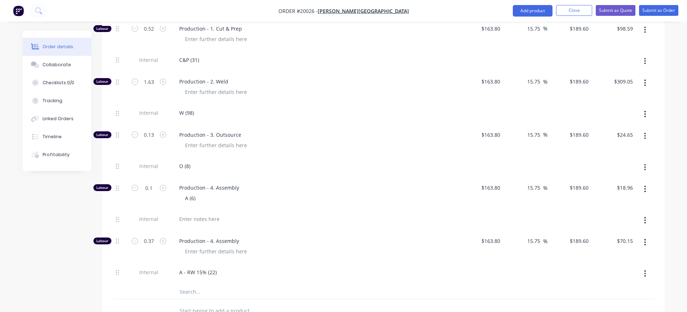
click at [267, 272] on div "A - RW 15% (22)" at bounding box center [314, 272] width 283 height 10
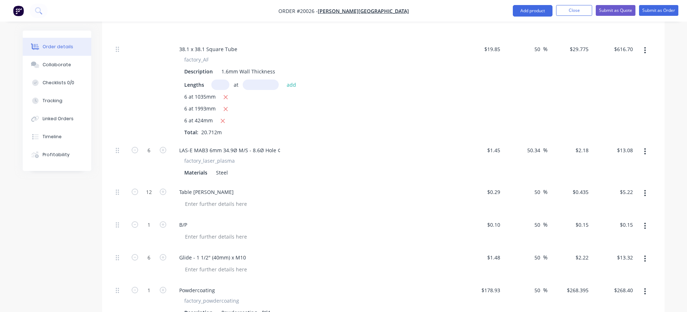
scroll to position [180, 0]
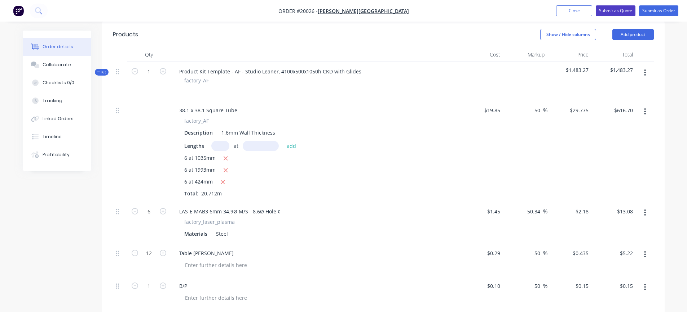
click at [617, 10] on button "Submit as Quote" at bounding box center [615, 10] width 40 height 11
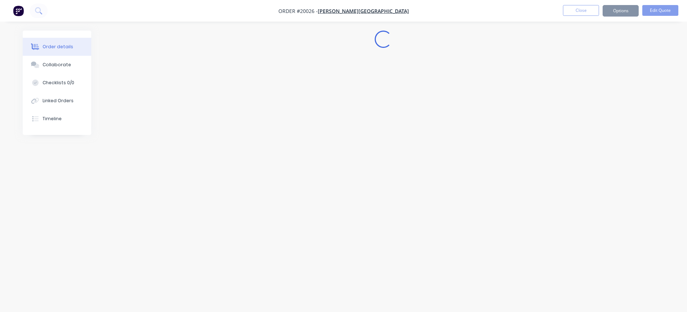
scroll to position [0, 0]
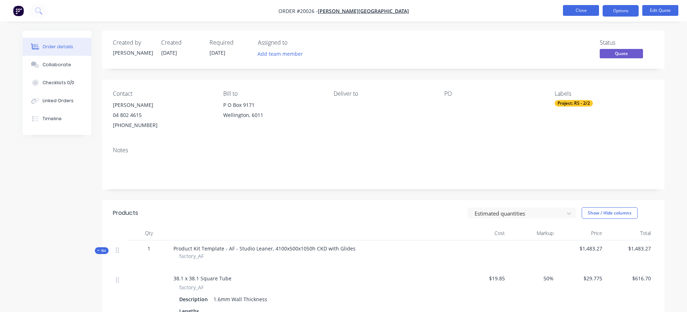
click at [576, 11] on button "Close" at bounding box center [581, 10] width 36 height 11
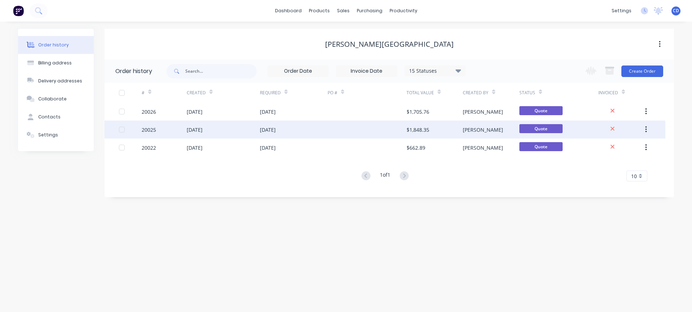
click at [146, 131] on div "20025" at bounding box center [149, 130] width 14 height 8
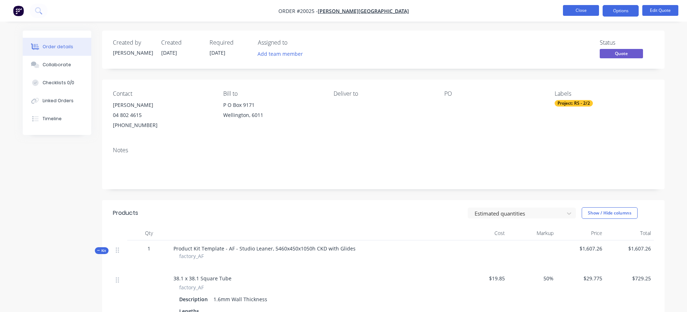
click at [589, 8] on button "Close" at bounding box center [581, 10] width 36 height 11
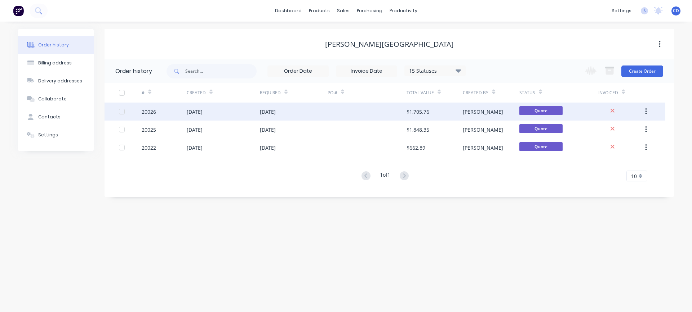
click at [149, 114] on div "20026" at bounding box center [149, 112] width 14 height 8
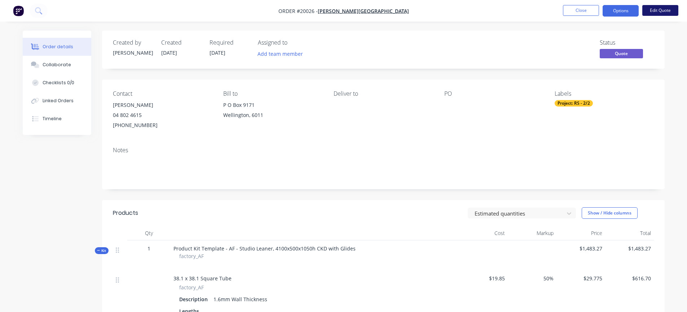
click at [654, 12] on button "Edit Quote" at bounding box center [660, 10] width 36 height 11
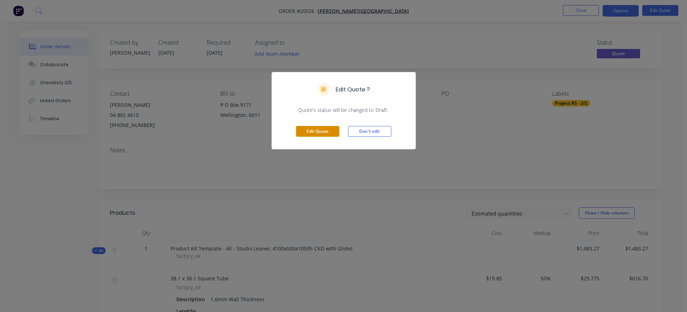
click at [329, 134] on button "Edit Quote" at bounding box center [317, 131] width 43 height 11
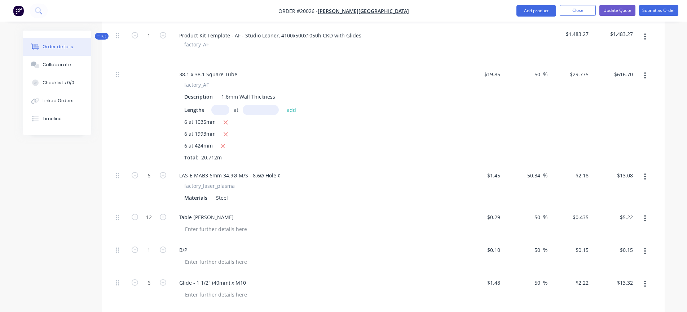
scroll to position [252, 0]
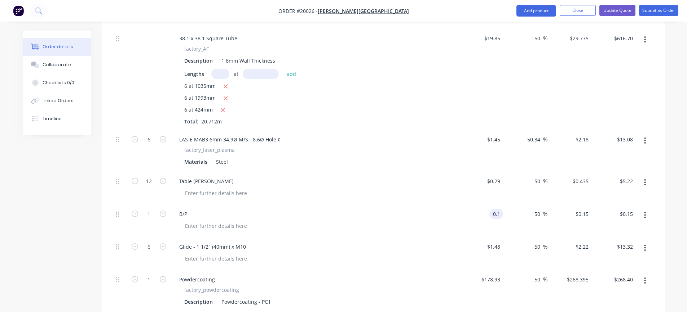
click at [498, 216] on input "0.1" at bounding box center [497, 214] width 11 height 10
type input "$15.00"
type input "$22.50"
click at [497, 229] on div "$15.00 15" at bounding box center [481, 221] width 44 height 33
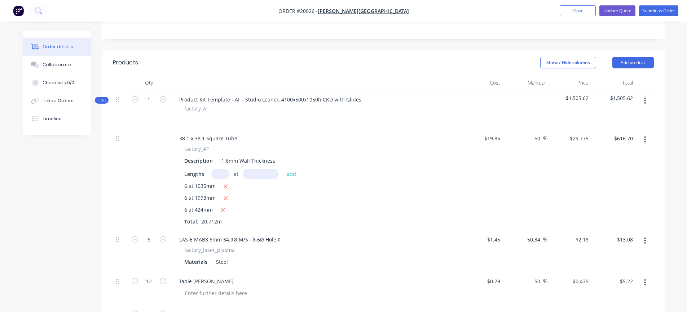
scroll to position [144, 0]
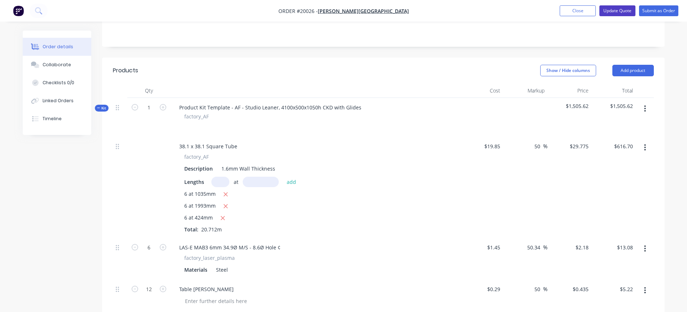
click at [612, 11] on button "Update Quote" at bounding box center [617, 10] width 36 height 11
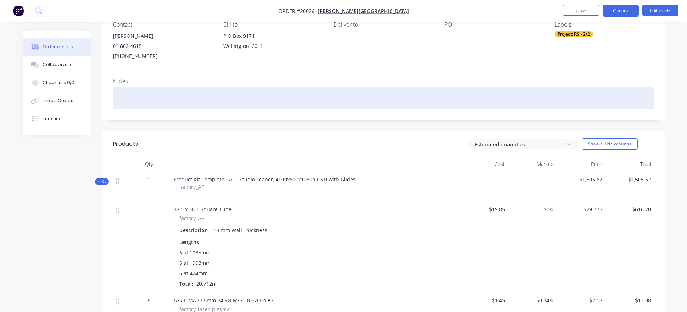
scroll to position [72, 0]
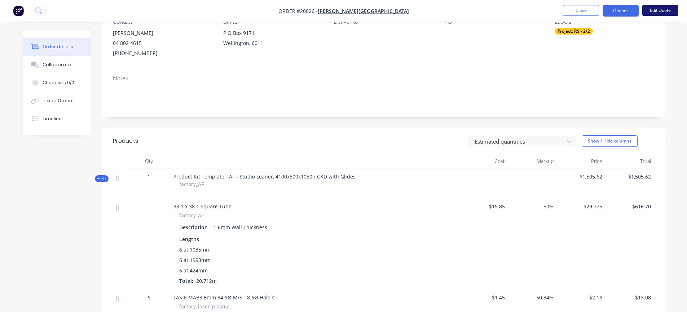
click at [651, 11] on button "Edit Quote" at bounding box center [660, 10] width 36 height 11
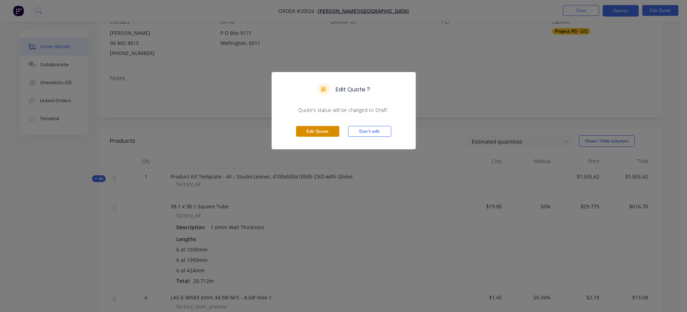
click at [328, 129] on button "Edit Quote" at bounding box center [317, 131] width 43 height 11
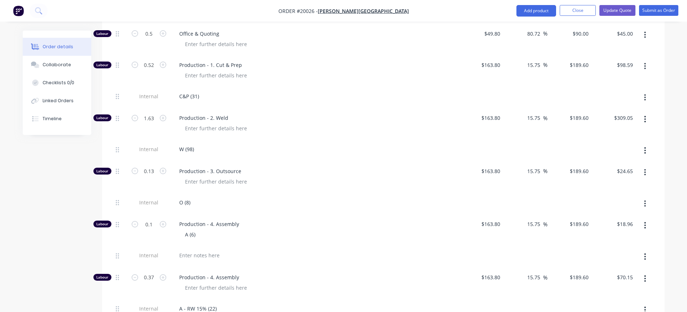
scroll to position [541, 0]
click at [163, 34] on icon "button" at bounding box center [163, 33] width 6 height 6
type input "1.5"
type input "$135.00"
click at [153, 34] on input "1.5" at bounding box center [148, 33] width 19 height 11
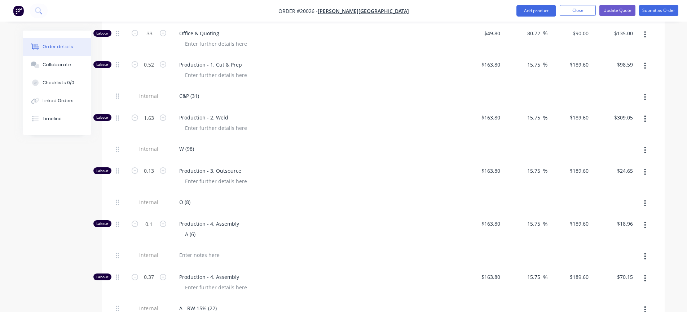
type input "0.33"
type input "$29.70"
click at [272, 52] on div "Office & Quoting" at bounding box center [314, 39] width 288 height 31
click at [199, 96] on div "C&P (31)" at bounding box center [188, 96] width 31 height 10
click at [154, 61] on input "0.52" at bounding box center [148, 64] width 19 height 11
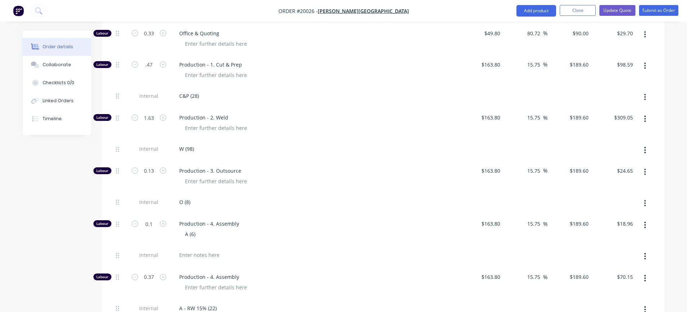
type input "0.47"
type input "$89.11"
click at [220, 148] on div "W (98)" at bounding box center [314, 149] width 283 height 10
drag, startPoint x: 192, startPoint y: 151, endPoint x: 212, endPoint y: 151, distance: 20.2
click at [193, 151] on div "W (98)" at bounding box center [186, 149] width 26 height 10
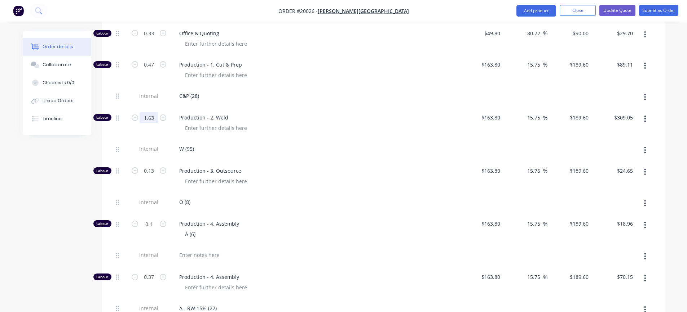
click at [152, 118] on input "1.63" at bounding box center [148, 117] width 19 height 11
type input "1.58"
type input "$299.57"
click at [187, 201] on div "O (8)" at bounding box center [184, 202] width 23 height 10
click at [154, 170] on input "0.13" at bounding box center [148, 171] width 19 height 11
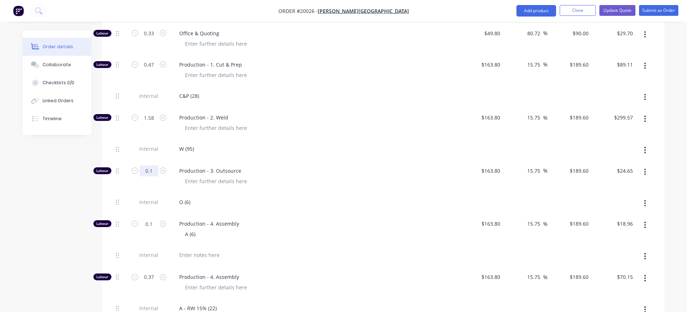
type input "0.1"
type input "$18.96"
click at [293, 242] on div "Production - 4. Assembly A (6)" at bounding box center [314, 229] width 288 height 31
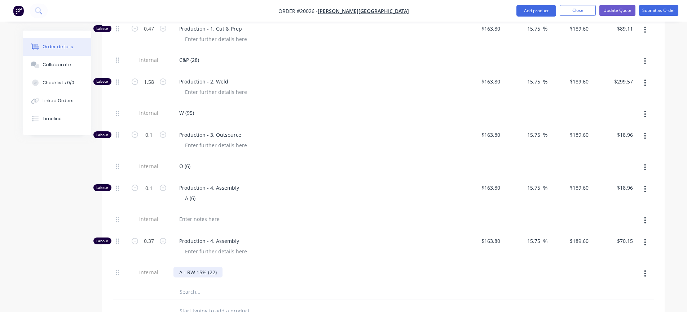
click at [212, 272] on div "A - RW 15% (22)" at bounding box center [197, 272] width 49 height 10
click at [152, 241] on input "0.37" at bounding box center [148, 241] width 19 height 11
type input "0.33"
type input "$62.57"
click at [339, 275] on div "A - RW 15% (20)" at bounding box center [314, 272] width 283 height 10
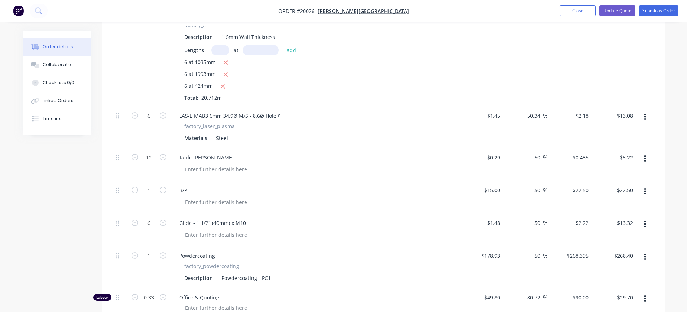
scroll to position [144, 0]
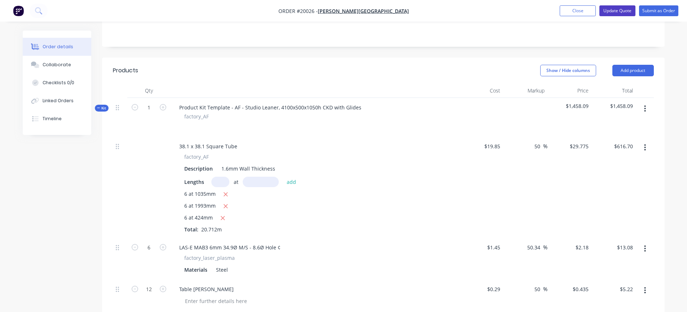
click at [611, 11] on button "Update Quote" at bounding box center [617, 10] width 36 height 11
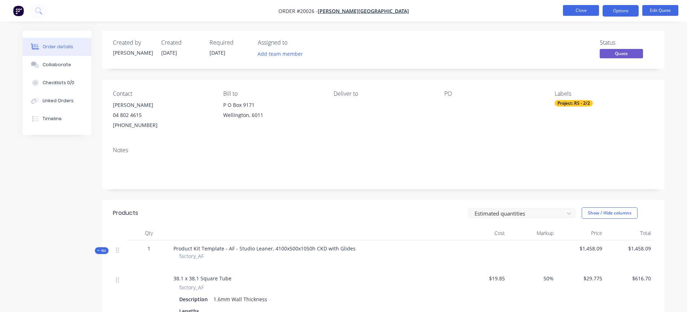
click at [570, 10] on button "Close" at bounding box center [581, 10] width 36 height 11
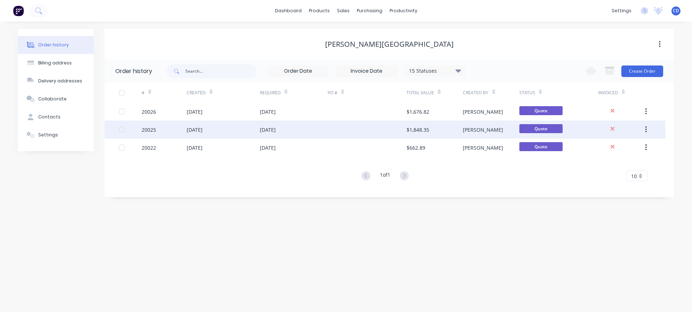
click at [145, 128] on div "20025" at bounding box center [149, 130] width 14 height 8
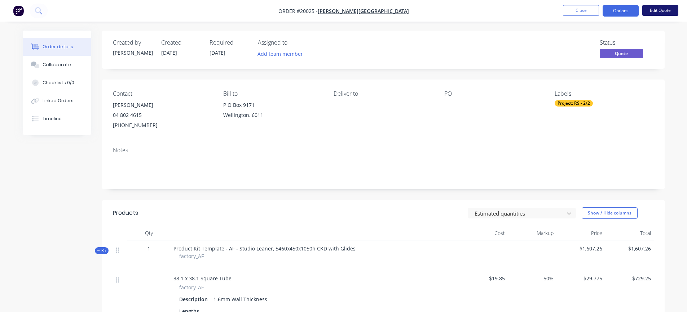
click at [667, 10] on button "Edit Quote" at bounding box center [660, 10] width 36 height 11
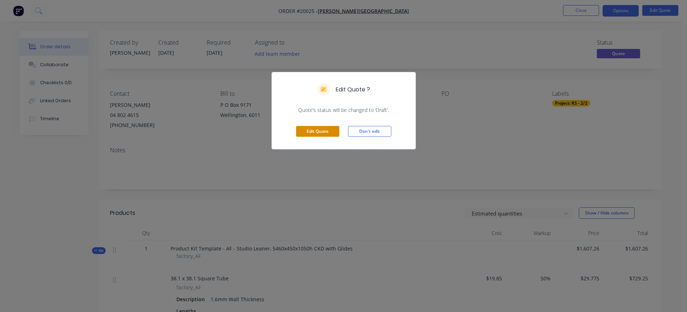
click at [320, 130] on button "Edit Quote" at bounding box center [317, 131] width 43 height 11
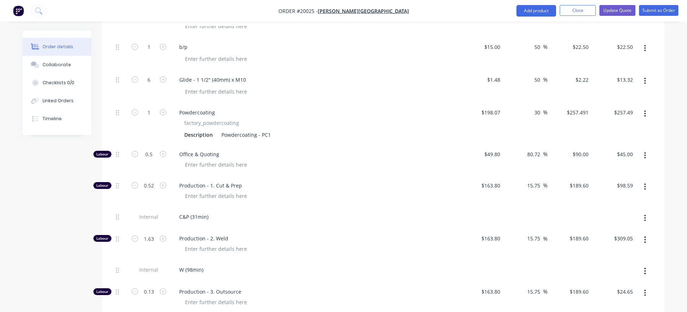
scroll to position [468, 0]
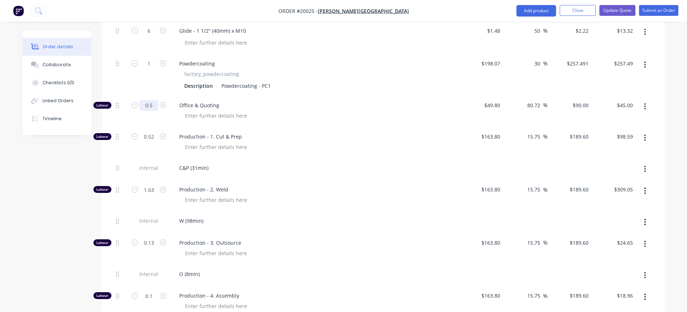
click at [154, 107] on input "0.5" at bounding box center [148, 105] width 19 height 11
type input "0.33"
type input "$29.70"
click at [282, 133] on span "Production - 1. Cut & Prep" at bounding box center [317, 137] width 277 height 8
click at [196, 169] on div "C&P (31min)" at bounding box center [193, 168] width 41 height 10
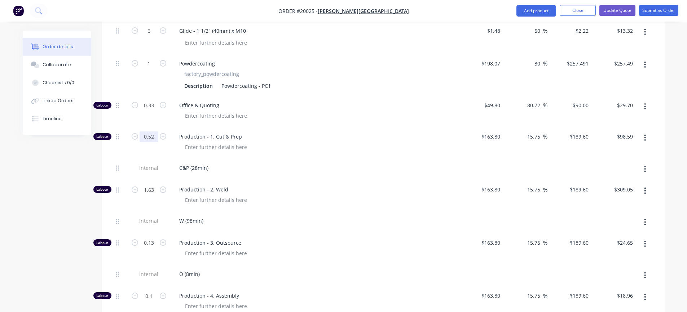
click at [151, 137] on input "0.52" at bounding box center [148, 137] width 19 height 11
type input "0.47"
type input "$89.11"
click at [190, 219] on div "W (98min)" at bounding box center [191, 221] width 36 height 10
click at [155, 191] on input "1.63" at bounding box center [148, 190] width 19 height 11
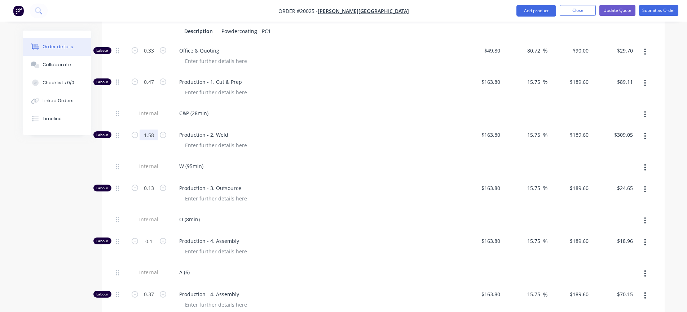
scroll to position [541, 0]
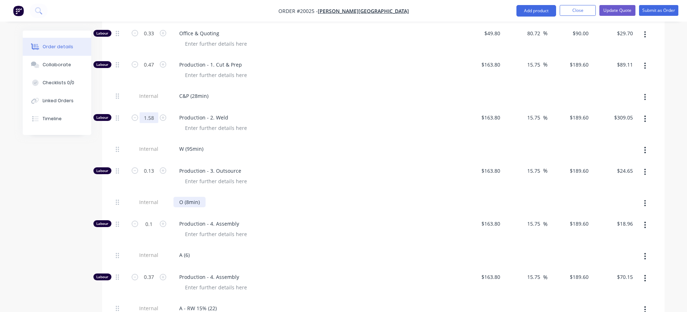
type input "1.58"
type input "$299.57"
click at [187, 201] on div "O (8min)" at bounding box center [189, 202] width 32 height 10
click at [155, 174] on input "0.13" at bounding box center [148, 171] width 19 height 11
type input "0.1"
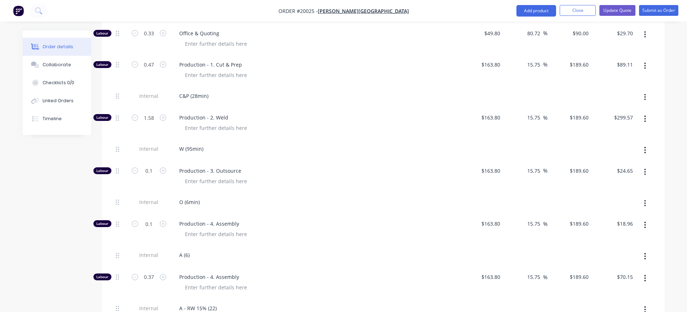
type input "$18.96"
click at [270, 232] on div at bounding box center [317, 234] width 277 height 10
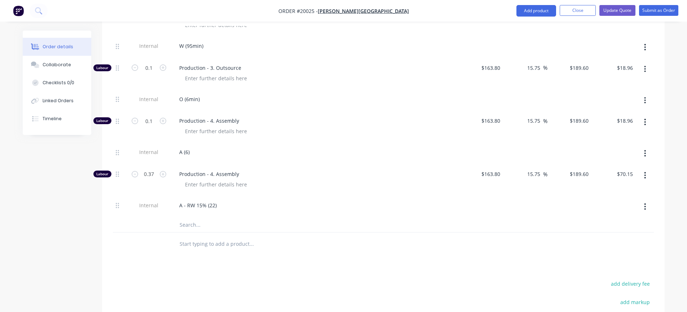
scroll to position [649, 0]
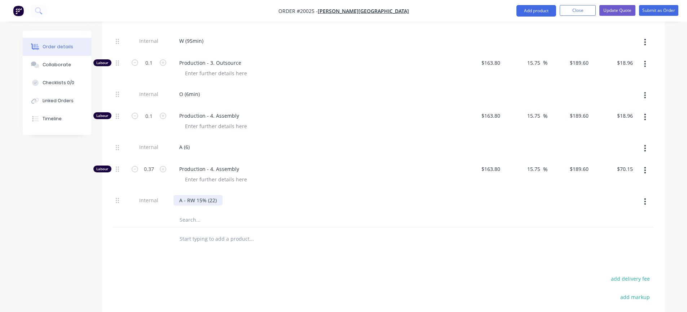
click at [214, 201] on div "A - RW 15% (22)" at bounding box center [197, 200] width 49 height 10
click at [153, 172] on input "0.37" at bounding box center [148, 169] width 19 height 11
type input "0.33"
type input "$62.57"
click at [254, 200] on div "A - RW 15% (20)" at bounding box center [314, 200] width 283 height 10
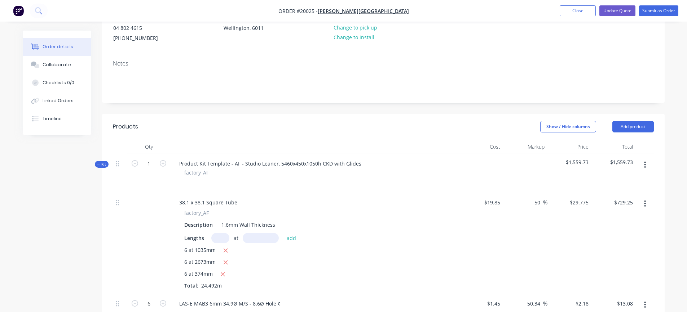
scroll to position [72, 0]
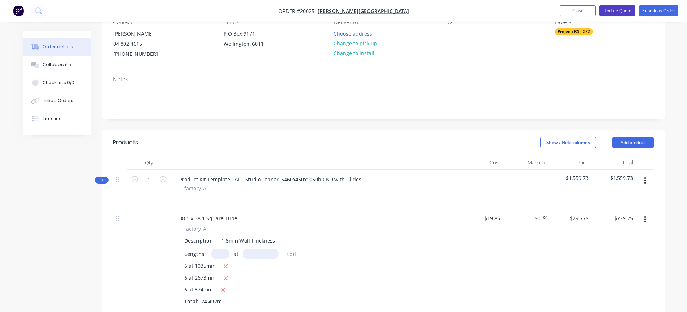
click at [618, 11] on button "Update Quote" at bounding box center [617, 10] width 36 height 11
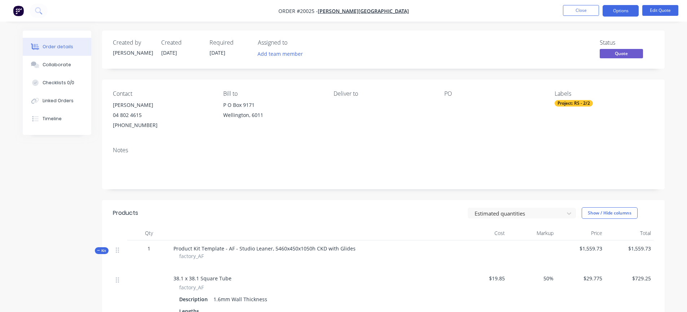
click at [254, 155] on div "Notes" at bounding box center [383, 165] width 562 height 48
click at [570, 11] on button "Close" at bounding box center [581, 10] width 36 height 11
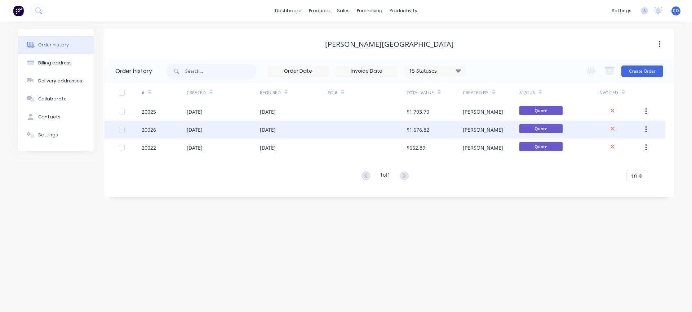
click at [149, 129] on div "20026" at bounding box center [149, 130] width 14 height 8
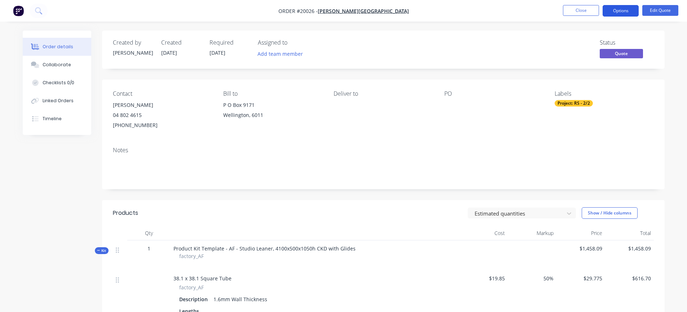
click at [624, 12] on button "Options" at bounding box center [620, 11] width 36 height 12
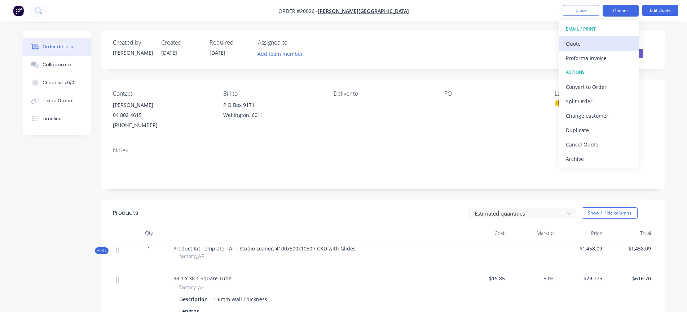
click at [588, 44] on div "Quote" at bounding box center [598, 44] width 66 height 10
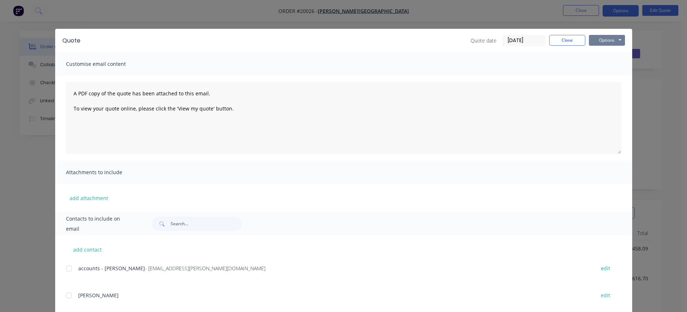
click at [604, 40] on button "Options" at bounding box center [607, 40] width 36 height 11
click at [603, 55] on button "Preview" at bounding box center [612, 53] width 46 height 12
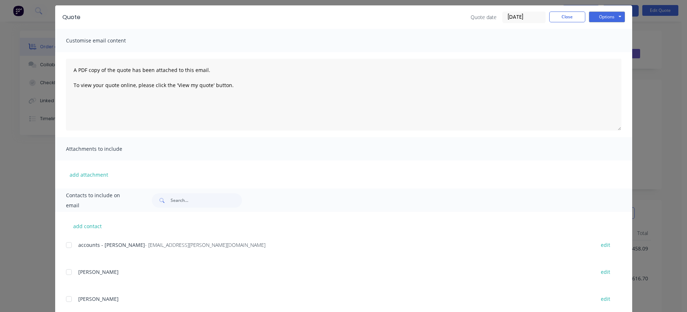
scroll to position [36, 0]
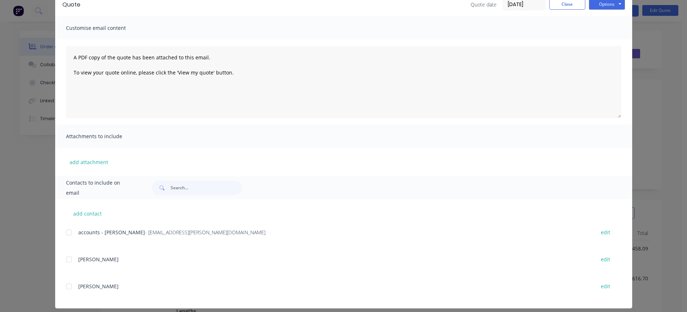
click at [66, 287] on div at bounding box center [69, 287] width 14 height 14
click at [604, 5] on button "Options" at bounding box center [607, 4] width 36 height 11
click at [600, 18] on button "Preview" at bounding box center [612, 17] width 46 height 12
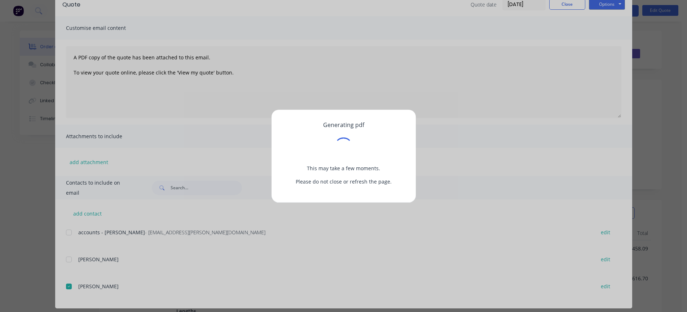
scroll to position [0, 0]
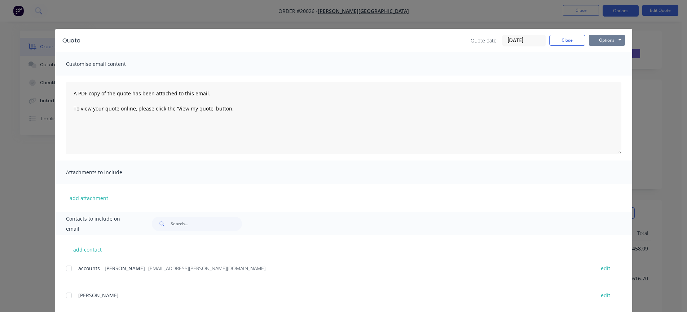
click at [602, 41] on button "Options" at bounding box center [607, 40] width 36 height 11
click at [600, 54] on button "Preview" at bounding box center [612, 53] width 46 height 12
click at [559, 41] on button "Close" at bounding box center [567, 40] width 36 height 11
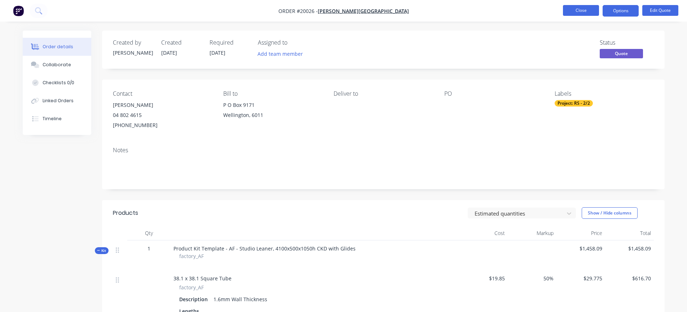
click at [582, 13] on button "Close" at bounding box center [581, 10] width 36 height 11
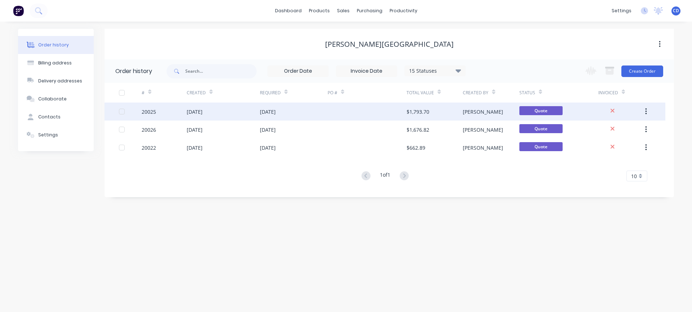
click at [148, 112] on div "20025" at bounding box center [149, 112] width 14 height 8
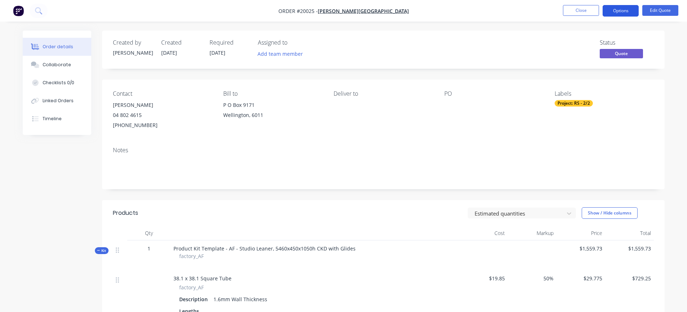
click at [626, 12] on button "Options" at bounding box center [620, 11] width 36 height 12
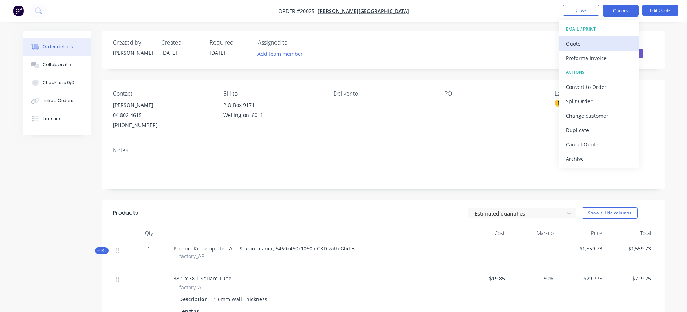
click at [588, 44] on div "Quote" at bounding box center [598, 44] width 66 height 10
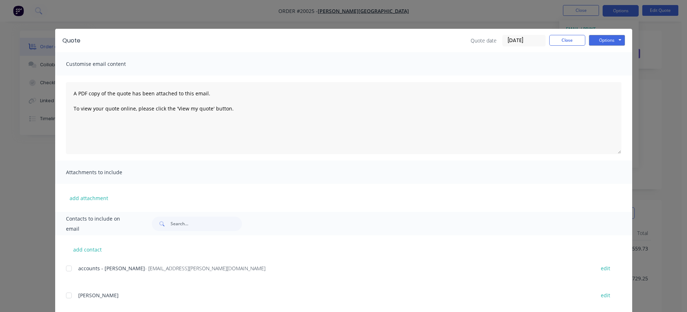
scroll to position [36, 0]
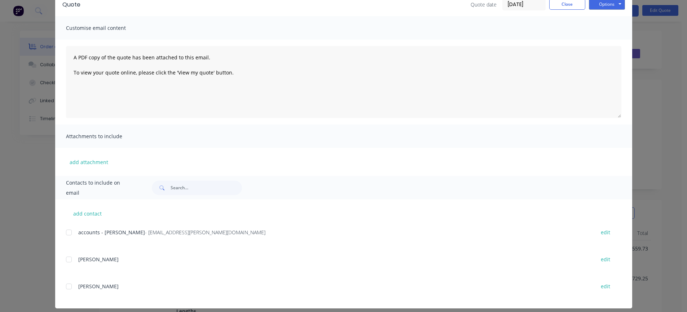
click at [66, 288] on div at bounding box center [69, 287] width 14 height 14
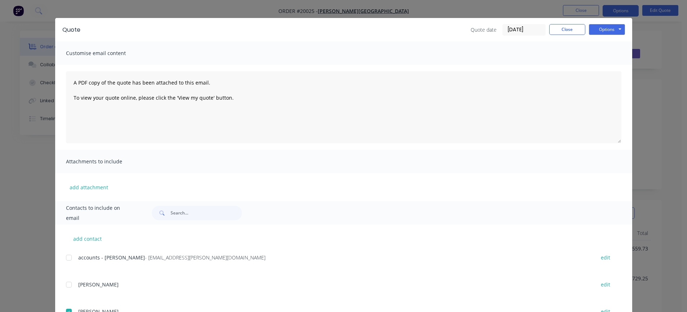
scroll to position [0, 0]
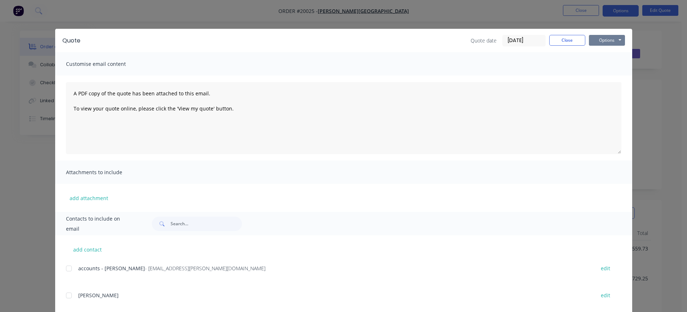
click at [604, 41] on button "Options" at bounding box center [607, 40] width 36 height 11
click at [596, 54] on button "Preview" at bounding box center [612, 53] width 46 height 12
click at [608, 40] on button "Options" at bounding box center [607, 40] width 36 height 11
click at [599, 51] on button "Preview" at bounding box center [612, 53] width 46 height 12
click at [600, 42] on button "Options" at bounding box center [607, 40] width 36 height 11
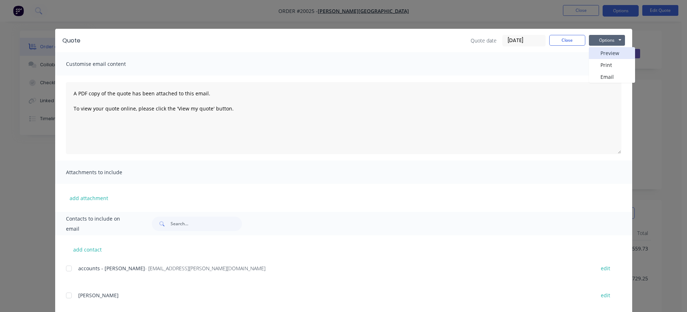
click at [600, 53] on button "Preview" at bounding box center [612, 53] width 46 height 12
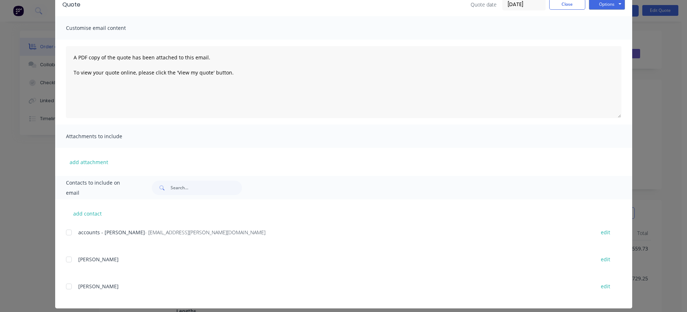
click at [65, 287] on div at bounding box center [69, 287] width 14 height 14
click at [602, 5] on button "Options" at bounding box center [607, 4] width 36 height 11
click at [598, 17] on button "Preview" at bounding box center [612, 17] width 46 height 12
click at [64, 287] on div at bounding box center [69, 287] width 14 height 14
click at [595, 2] on button "Options" at bounding box center [607, 4] width 36 height 11
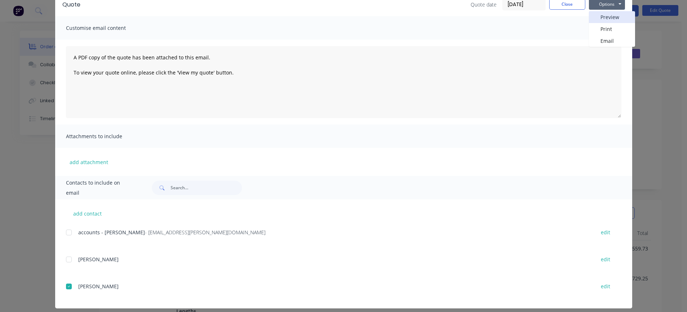
click at [600, 18] on button "Preview" at bounding box center [612, 17] width 46 height 12
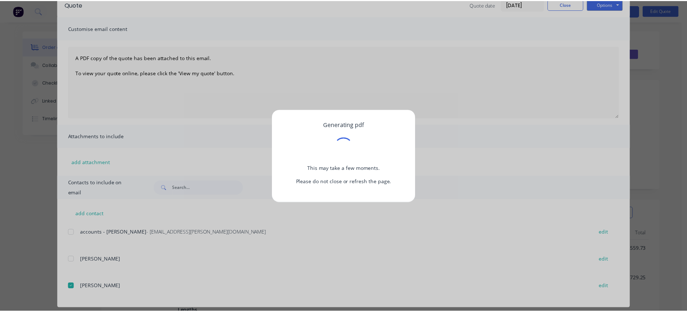
scroll to position [0, 0]
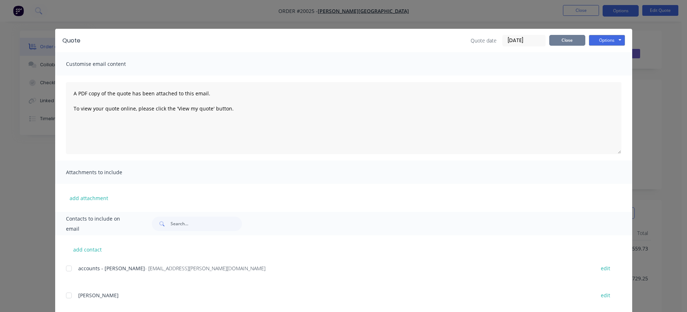
click at [559, 40] on button "Close" at bounding box center [567, 40] width 36 height 11
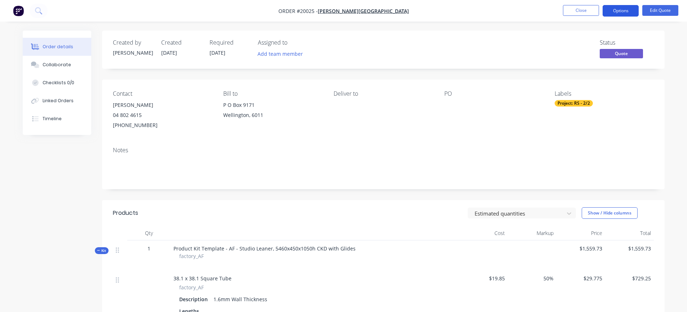
click at [622, 10] on button "Options" at bounding box center [620, 11] width 36 height 12
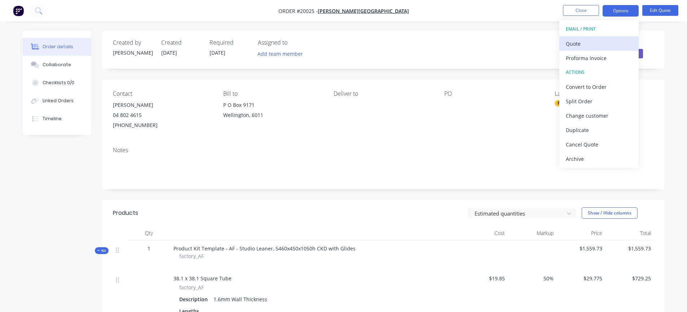
click at [596, 40] on div "Quote" at bounding box center [598, 44] width 66 height 10
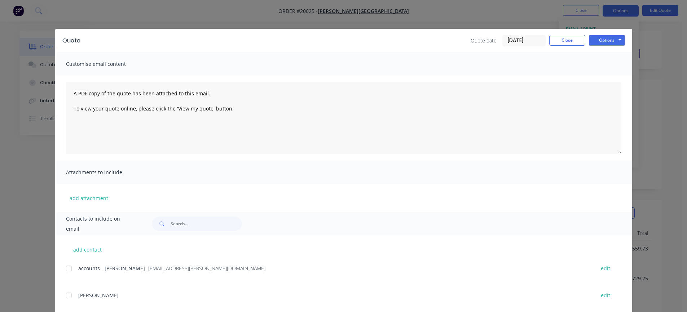
scroll to position [43, 0]
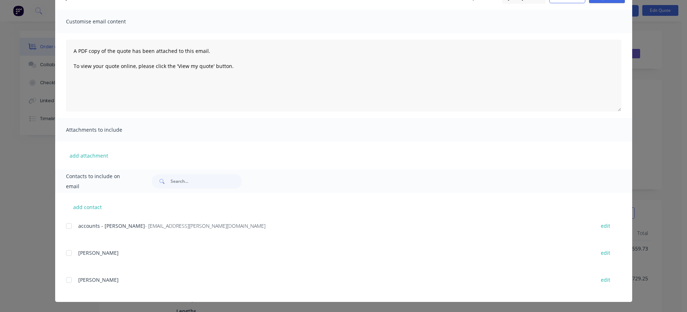
click at [65, 281] on div at bounding box center [69, 280] width 14 height 14
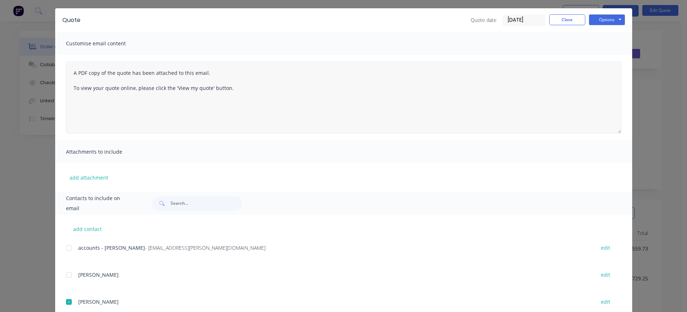
scroll to position [0, 0]
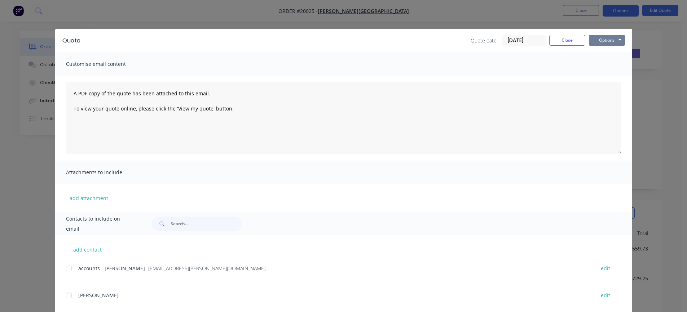
click at [603, 40] on button "Options" at bounding box center [607, 40] width 36 height 11
click at [602, 54] on button "Preview" at bounding box center [612, 53] width 46 height 12
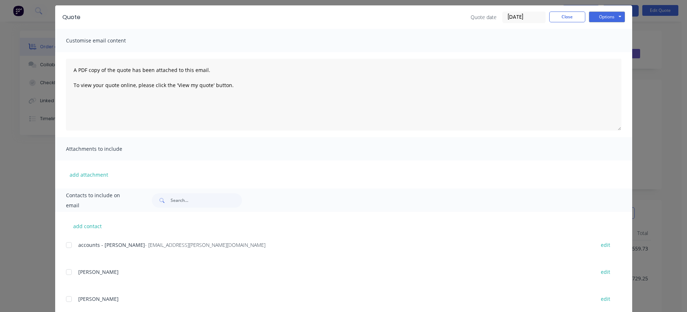
scroll to position [36, 0]
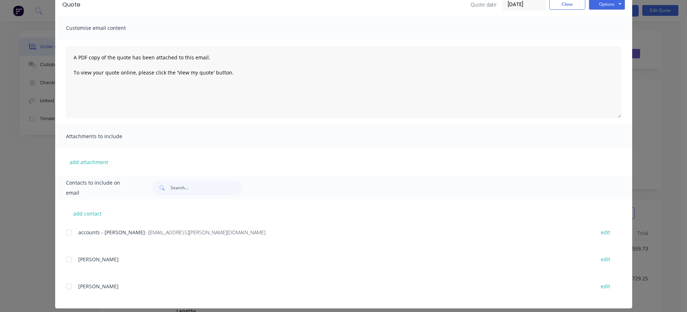
click at [63, 285] on div "add contact accounts - [PERSON_NAME] - [EMAIL_ADDRESS][PERSON_NAME][DOMAIN_NAME…" at bounding box center [343, 254] width 577 height 109
click at [65, 284] on div at bounding box center [69, 287] width 14 height 14
click at [590, 6] on button "Options" at bounding box center [607, 4] width 36 height 11
click at [591, 13] on button "Preview" at bounding box center [612, 17] width 46 height 12
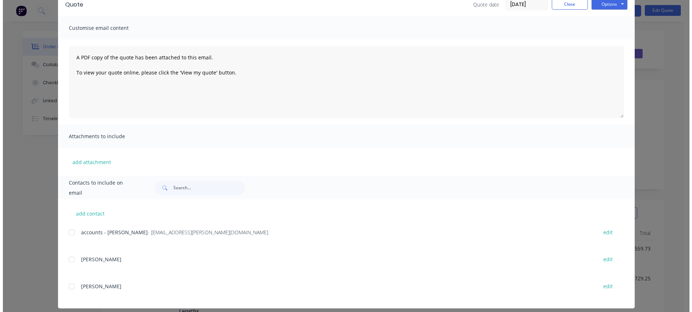
scroll to position [0, 0]
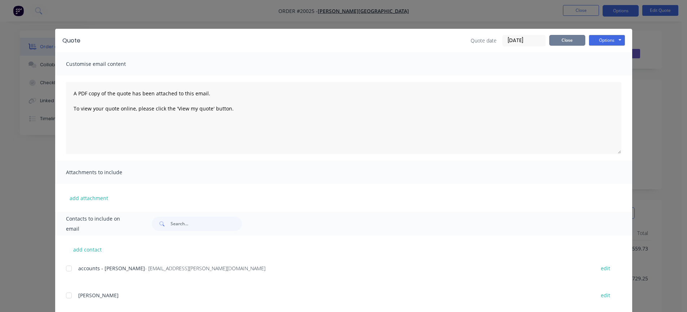
click at [578, 40] on button "Close" at bounding box center [567, 40] width 36 height 11
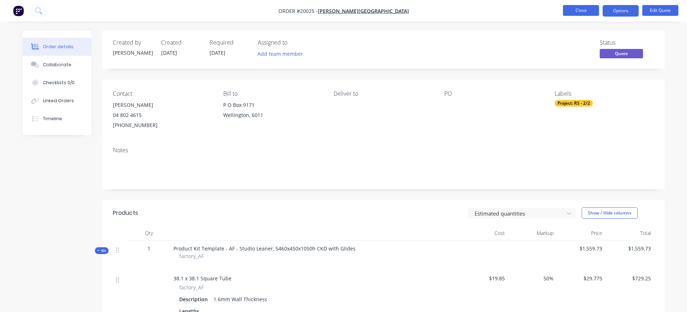
click at [589, 13] on button "Close" at bounding box center [581, 10] width 36 height 11
